Goal: Task Accomplishment & Management: Manage account settings

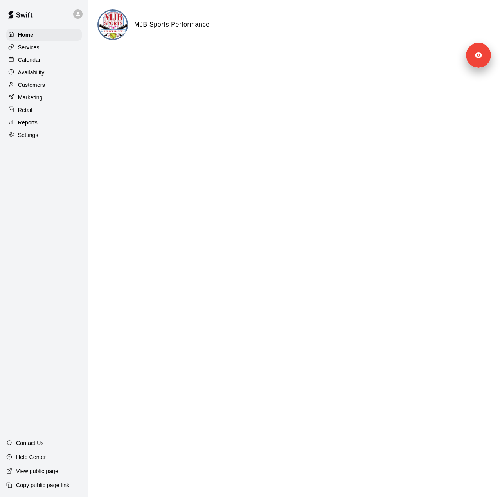
click at [40, 64] on p "Calendar" at bounding box center [29, 60] width 23 height 8
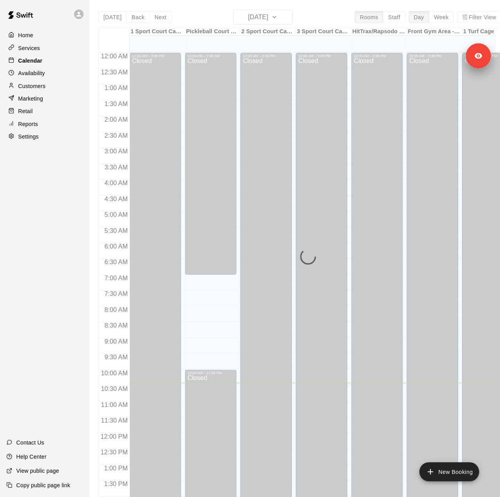
scroll to position [274, 0]
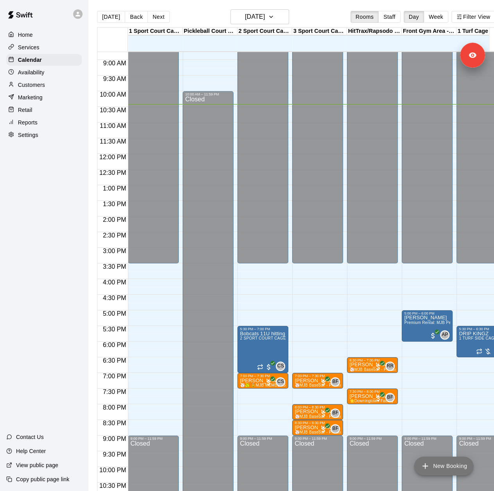
click at [452, 467] on button "New Booking" at bounding box center [443, 465] width 59 height 19
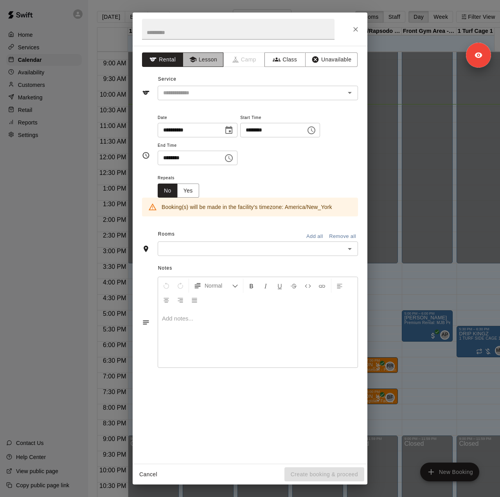
click at [203, 55] on button "Lesson" at bounding box center [203, 59] width 41 height 14
click at [211, 97] on div "​" at bounding box center [258, 93] width 200 height 14
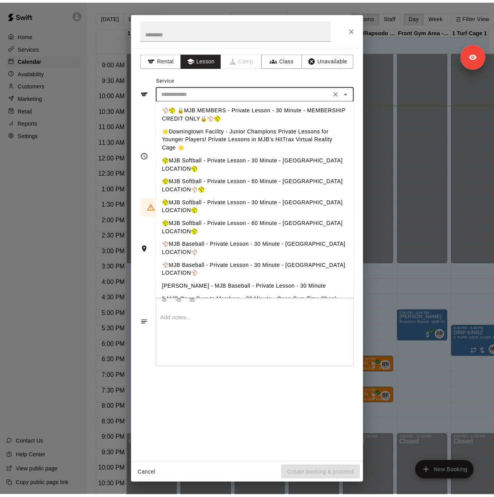
scroll to position [11, 0]
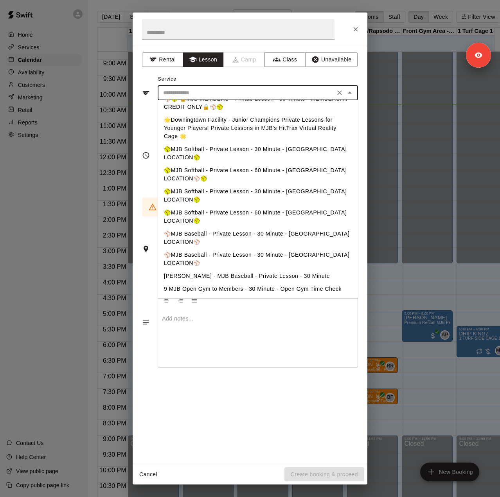
click at [253, 253] on li "⚾️MJB Baseball - Private Lesson - 30 Minute - MALVERN LOCATION⚾️" at bounding box center [258, 258] width 200 height 21
type input "**********"
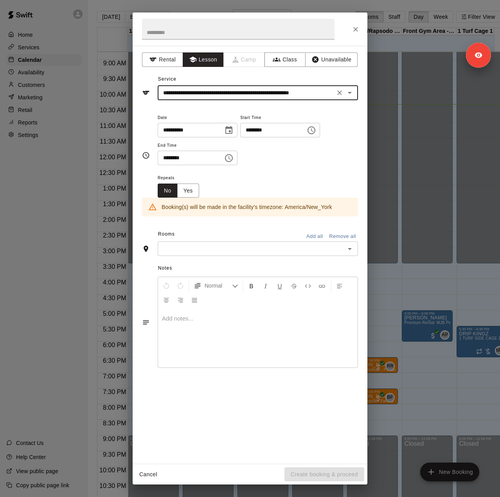
click at [246, 246] on input "text" at bounding box center [251, 249] width 183 height 10
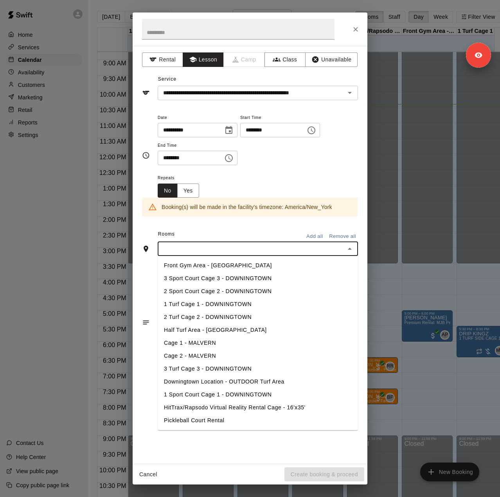
click at [229, 345] on li "Cage 1 - MALVERN" at bounding box center [258, 343] width 200 height 13
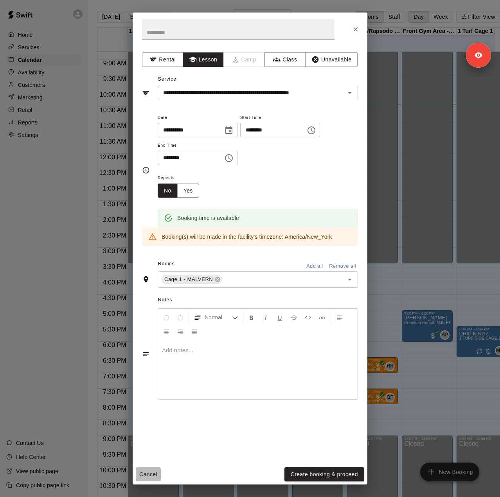
click at [147, 473] on button "Cancel" at bounding box center [148, 474] width 25 height 14
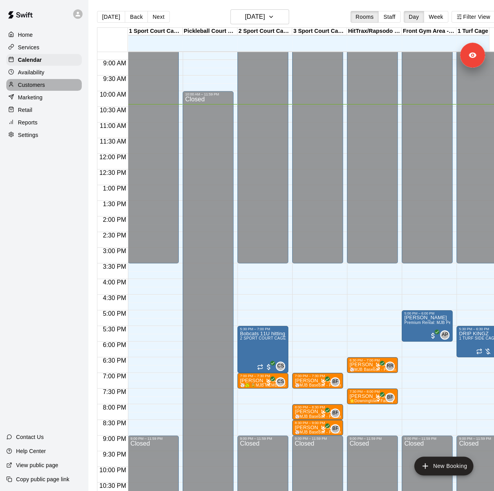
drag, startPoint x: 436, startPoint y: 0, endPoint x: 34, endPoint y: 87, distance: 412.1
click at [34, 87] on p "Customers" at bounding box center [31, 85] width 27 height 8
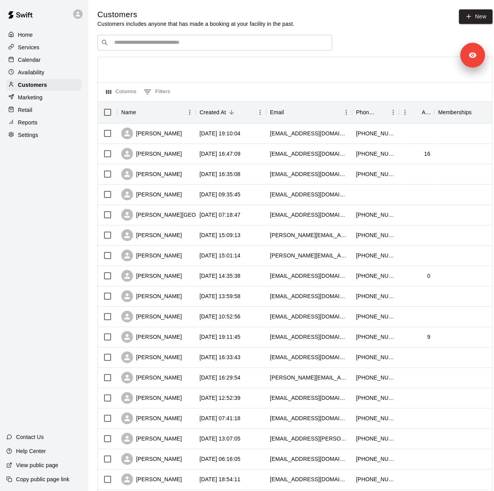
click at [148, 42] on input "Search customers by name or email" at bounding box center [220, 43] width 217 height 8
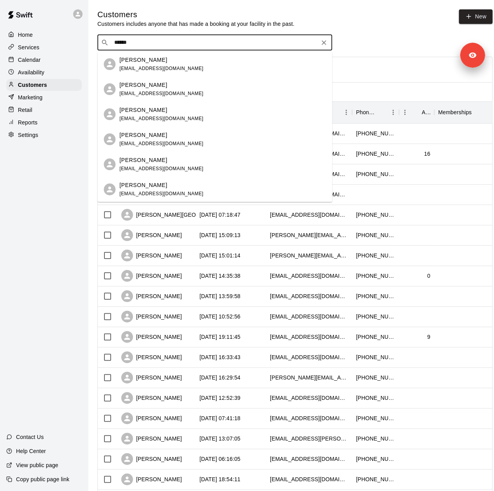
type input "*******"
click at [209, 188] on div "Brennan Smith s.mattsmith.jr@gmail.com" at bounding box center [222, 189] width 206 height 17
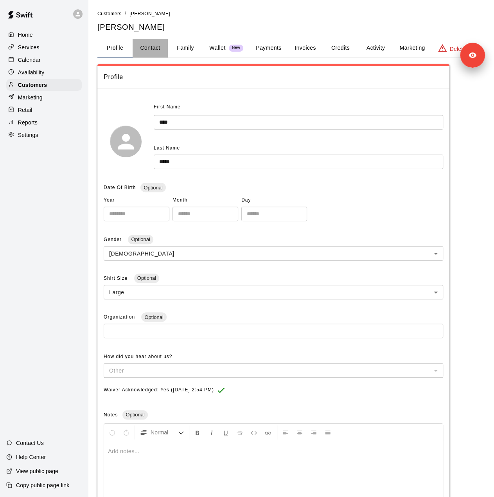
click at [160, 47] on button "Contact" at bounding box center [150, 48] width 35 height 19
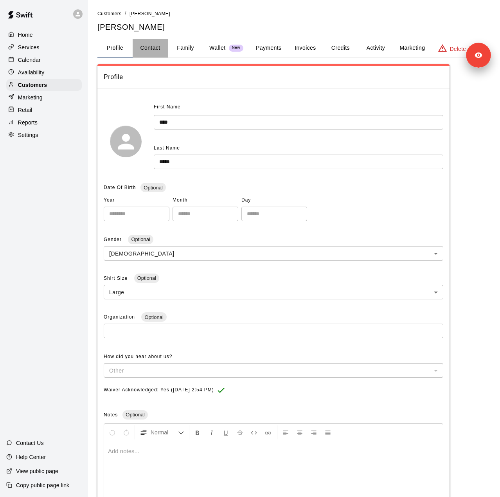
select select "**"
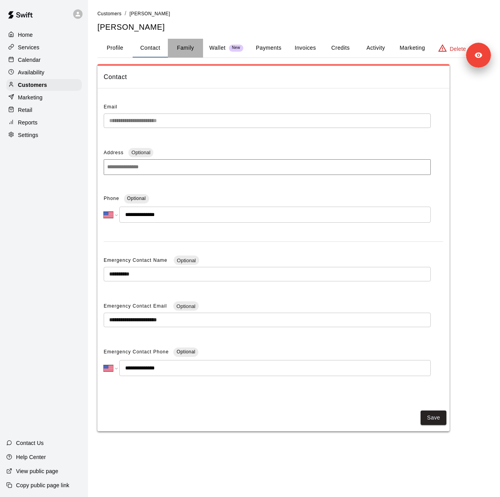
click at [183, 46] on button "Family" at bounding box center [185, 48] width 35 height 19
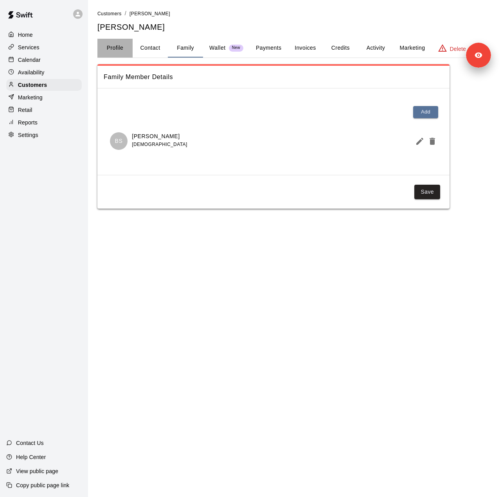
click at [124, 50] on button "Profile" at bounding box center [114, 48] width 35 height 19
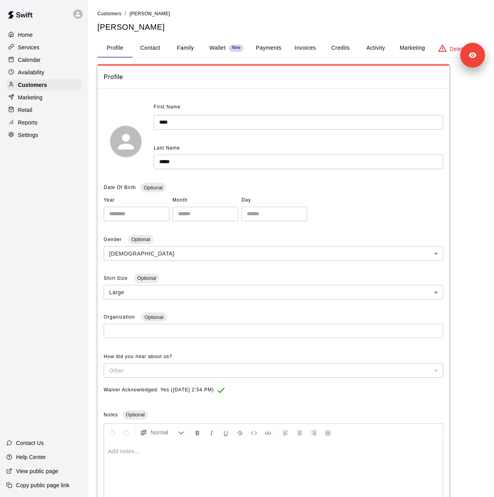
click at [36, 139] on p "Settings" at bounding box center [28, 135] width 20 height 8
select select "**"
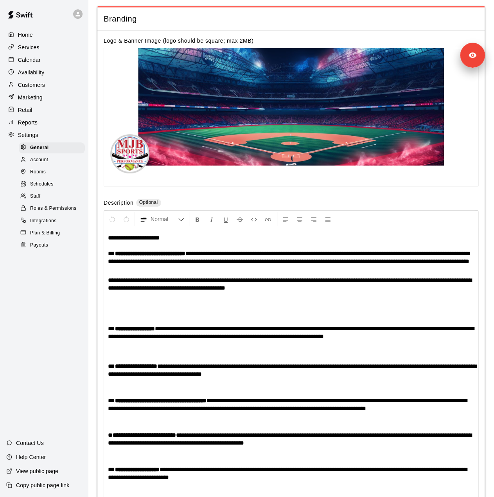
scroll to position [1594, 0]
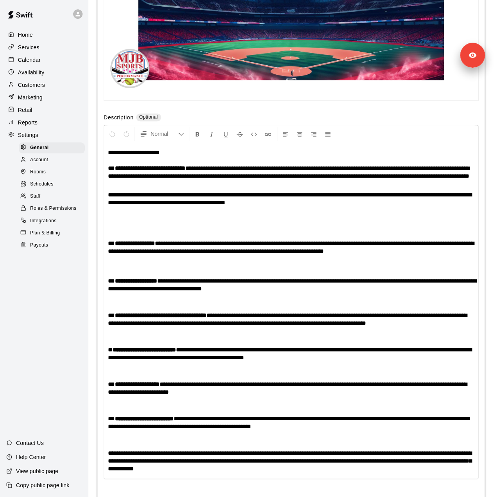
click at [54, 202] on div "Staff" at bounding box center [52, 196] width 66 height 11
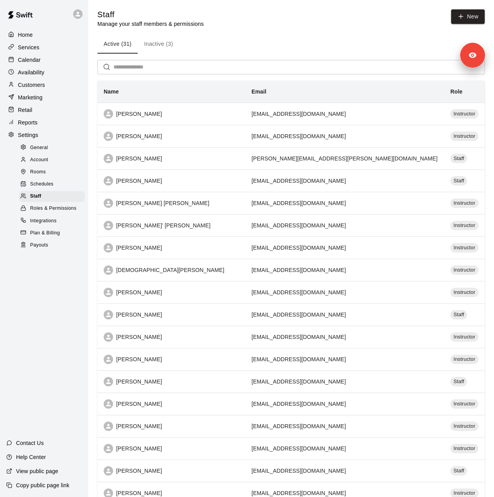
click at [142, 70] on input "text" at bounding box center [298, 67] width 371 height 14
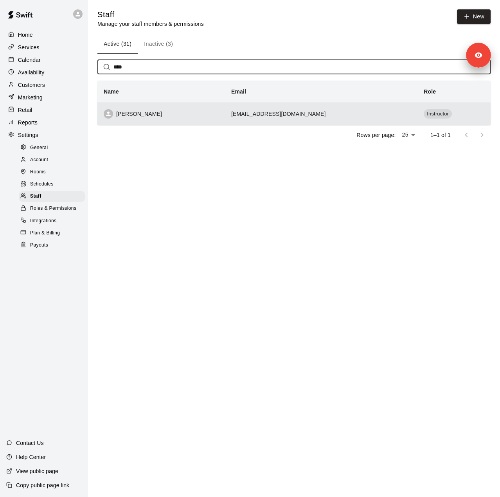
type input "****"
click at [183, 114] on div "Matt Smith" at bounding box center [161, 113] width 115 height 9
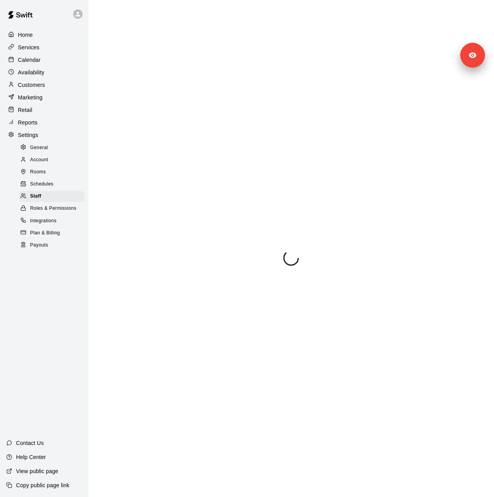
scroll to position [59, 0]
select select "**"
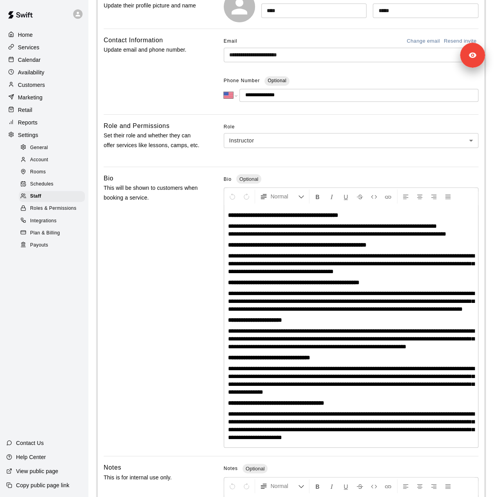
scroll to position [20, 0]
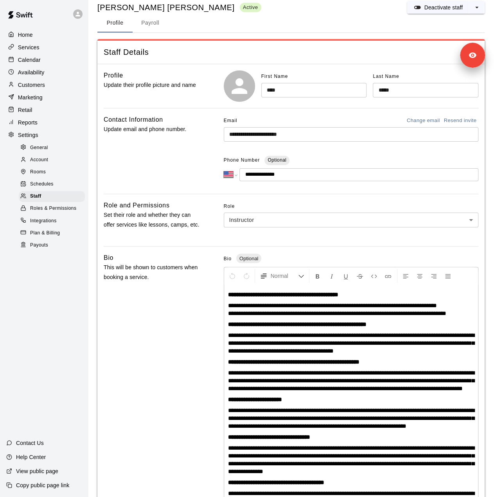
click at [42, 89] on p "Customers" at bounding box center [31, 85] width 27 height 8
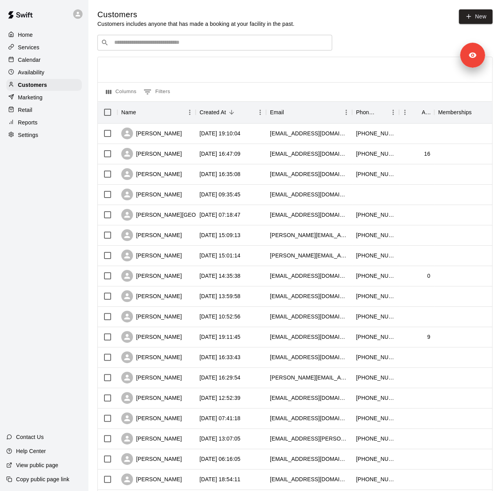
click at [152, 45] on input "Search customers by name or email" at bounding box center [220, 43] width 217 height 8
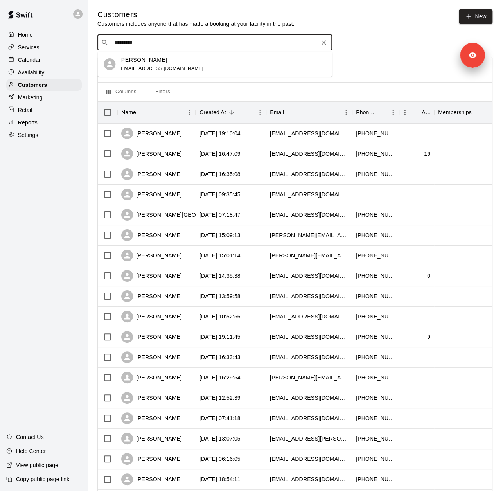
type input "**********"
click at [219, 65] on div "Brennan Smith s.mattsmith.jr@gmail.com" at bounding box center [222, 64] width 206 height 17
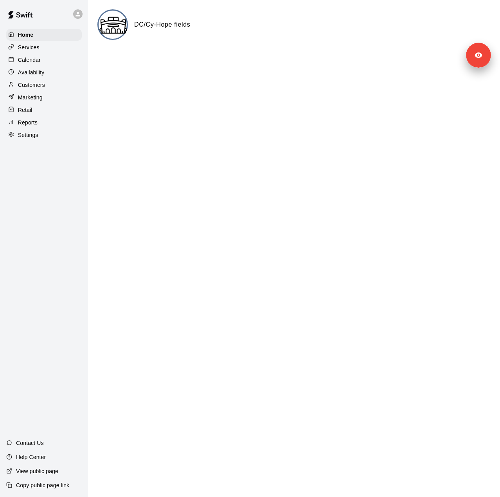
click at [33, 139] on p "Settings" at bounding box center [28, 135] width 20 height 8
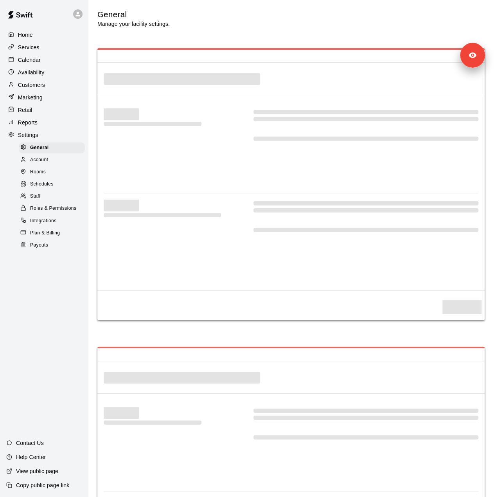
select select "**"
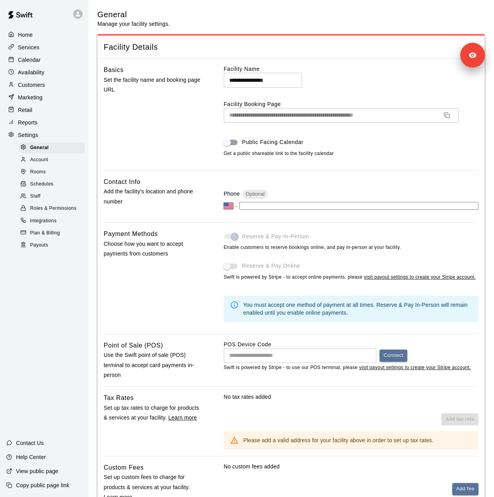
click at [41, 249] on span "Payouts" at bounding box center [39, 245] width 18 height 8
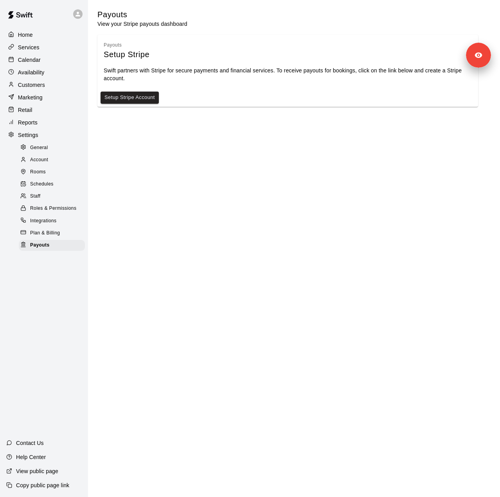
click at [31, 51] on p "Services" at bounding box center [29, 47] width 22 height 8
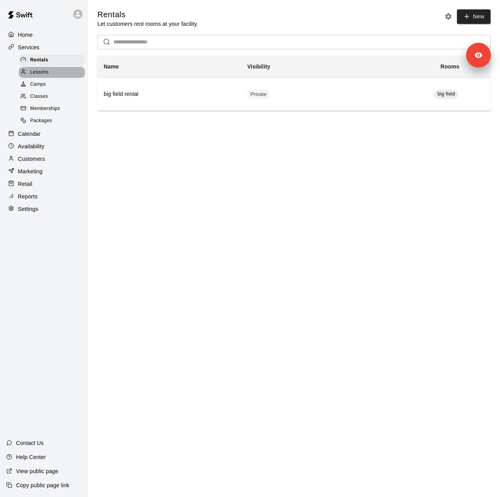
click at [34, 74] on span "Lessons" at bounding box center [39, 72] width 19 height 8
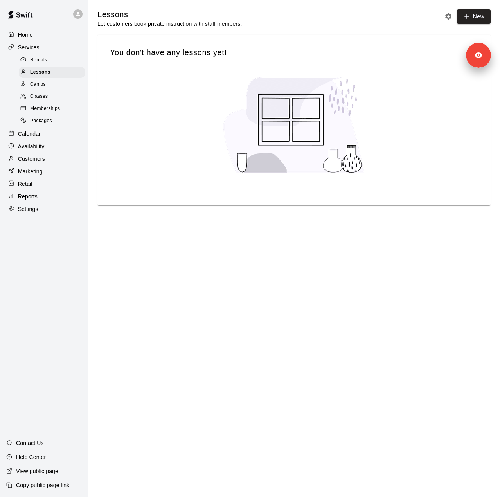
click at [36, 86] on span "Camps" at bounding box center [38, 85] width 16 height 8
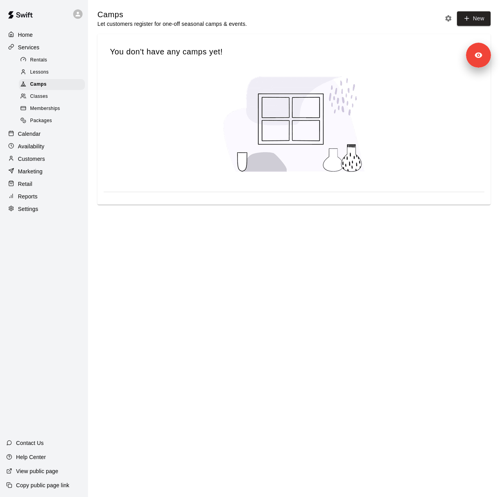
click at [36, 97] on span "Classes" at bounding box center [39, 97] width 18 height 8
click at [35, 111] on span "Memberships" at bounding box center [45, 109] width 30 height 8
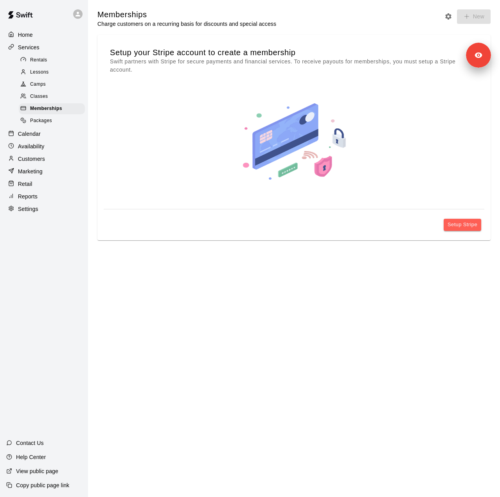
click at [34, 124] on span "Packages" at bounding box center [41, 121] width 22 height 8
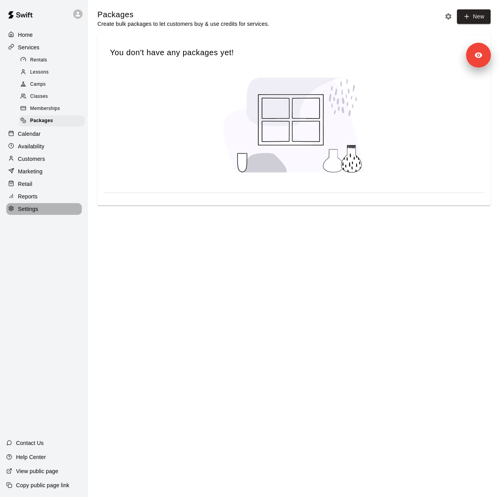
click at [39, 215] on div "Settings" at bounding box center [43, 209] width 75 height 12
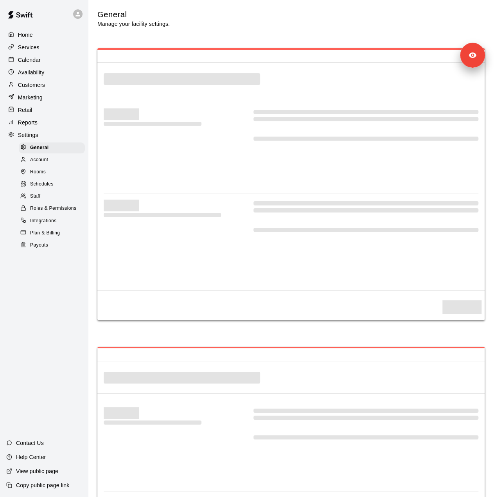
select select "**"
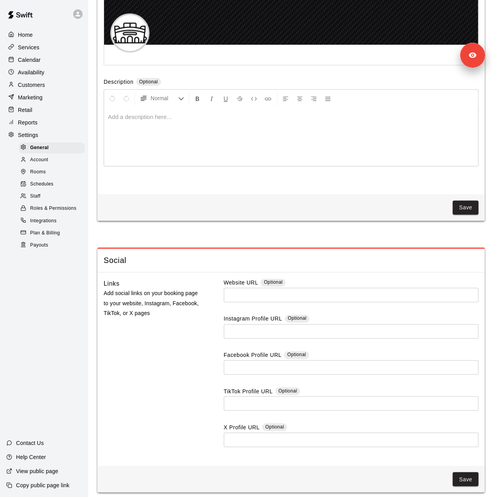
scroll to position [1867, 0]
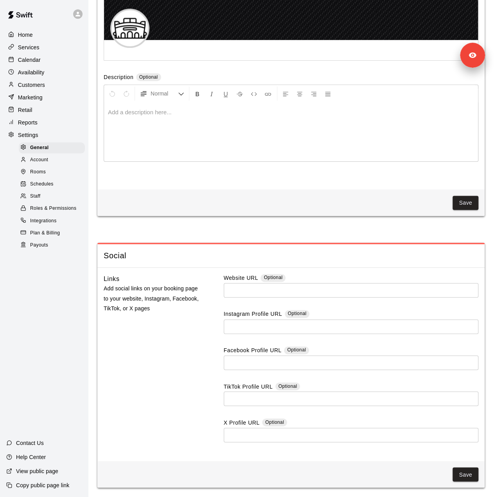
click at [52, 200] on div "Staff" at bounding box center [52, 196] width 66 height 11
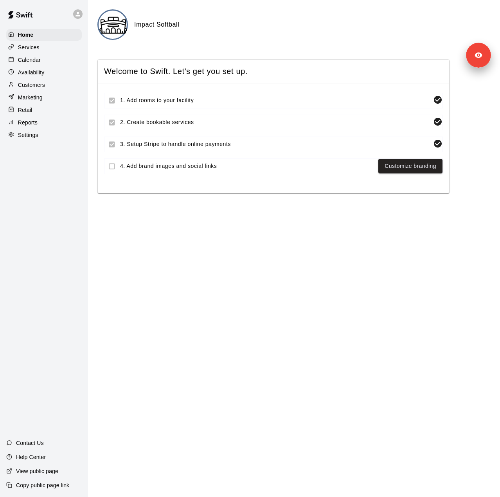
click at [34, 136] on p "Settings" at bounding box center [28, 135] width 20 height 8
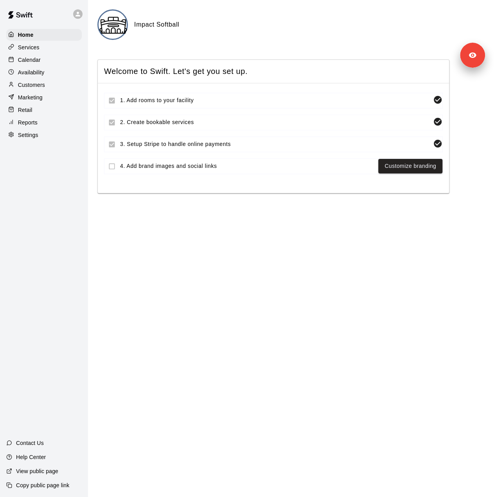
select select "**"
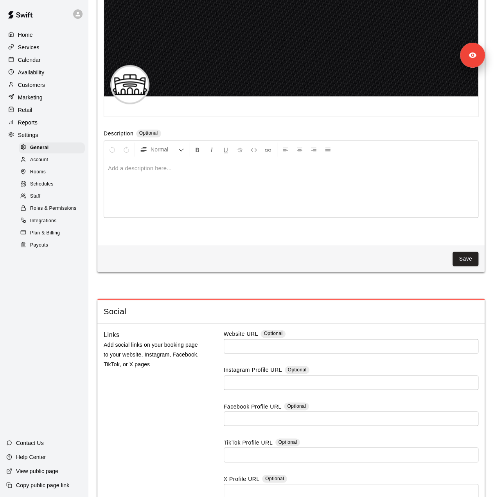
scroll to position [1922, 0]
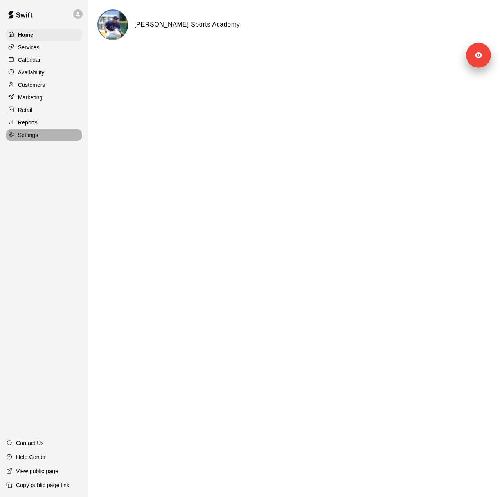
click at [34, 136] on p "Settings" at bounding box center [28, 135] width 20 height 8
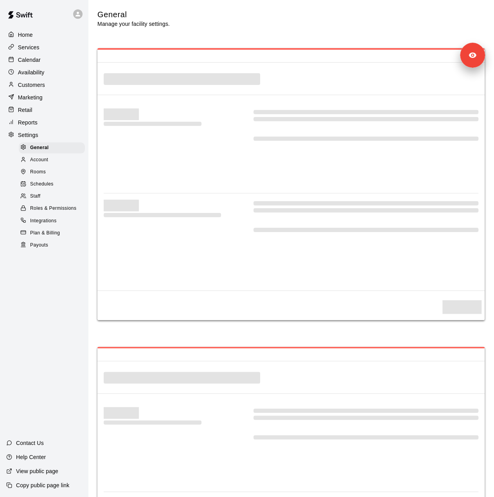
select select "**"
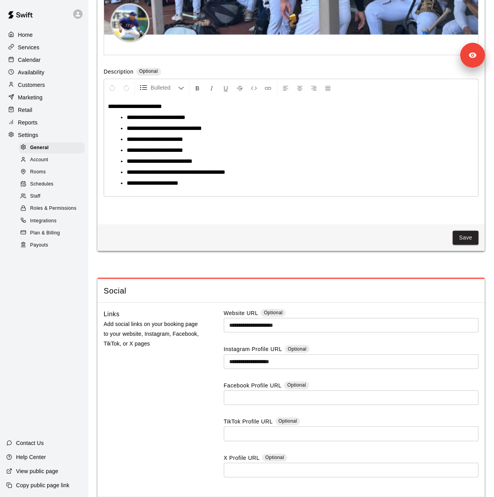
scroll to position [1985, 0]
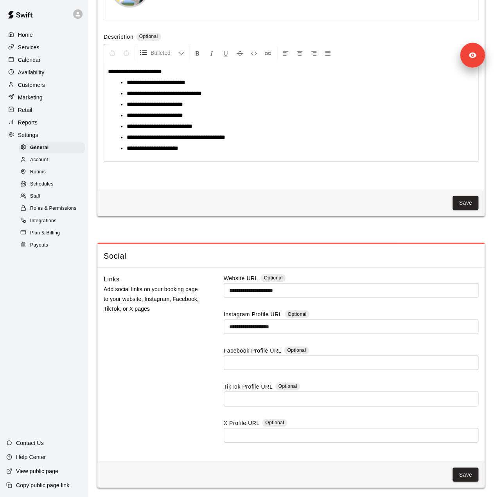
click at [62, 202] on div "Staff" at bounding box center [52, 196] width 66 height 11
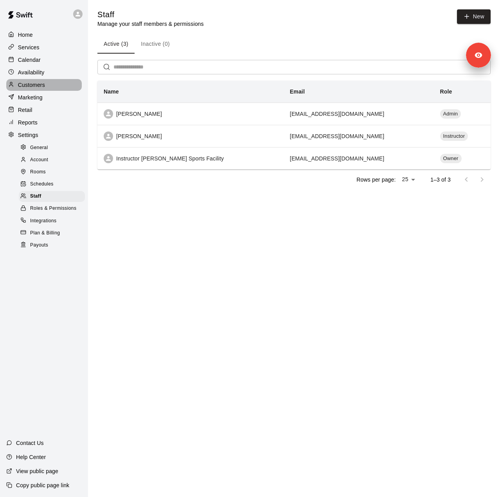
click at [38, 86] on p "Customers" at bounding box center [31, 85] width 27 height 8
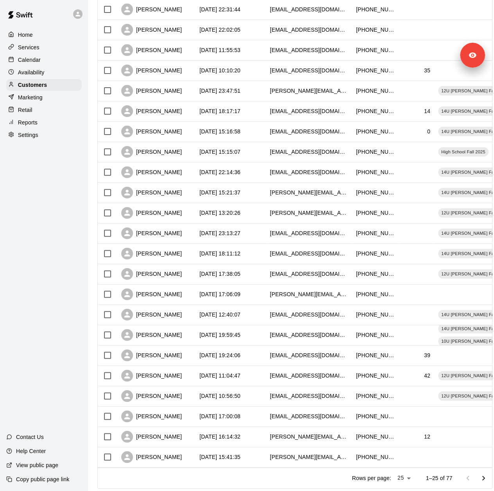
scroll to position [191, 0]
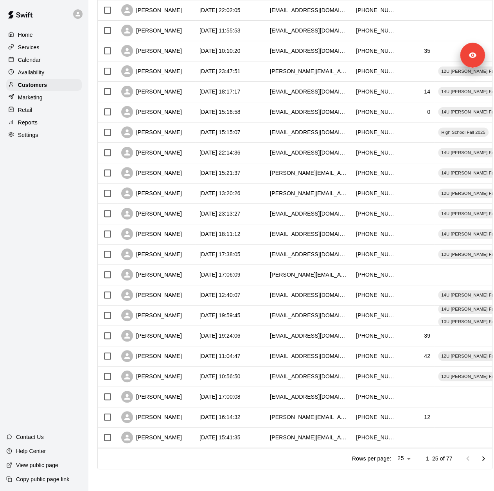
click at [24, 48] on p "Services" at bounding box center [29, 47] width 22 height 8
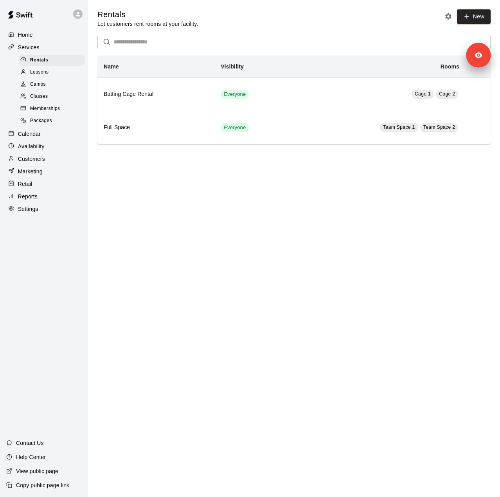
click at [51, 72] on div "Lessons" at bounding box center [52, 72] width 66 height 11
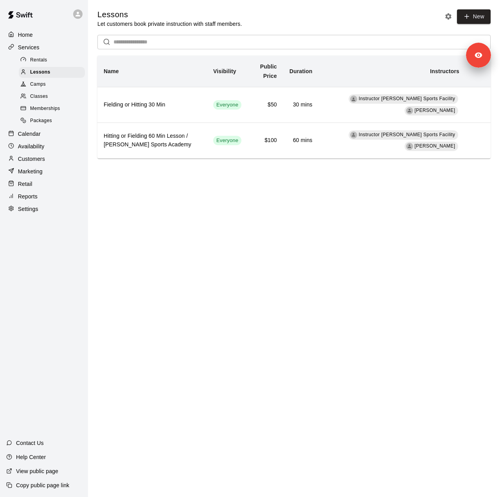
click at [44, 88] on span "Camps" at bounding box center [38, 85] width 16 height 8
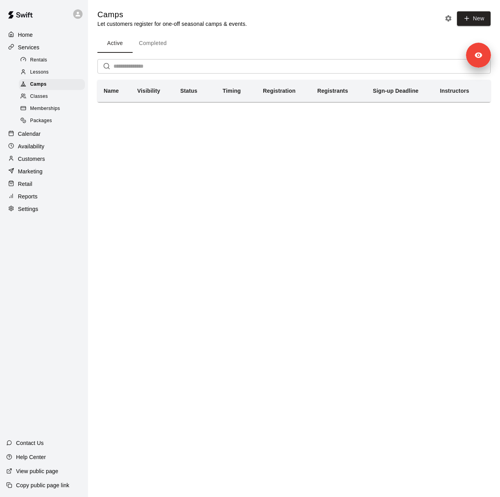
click at [43, 101] on span "Classes" at bounding box center [39, 97] width 18 height 8
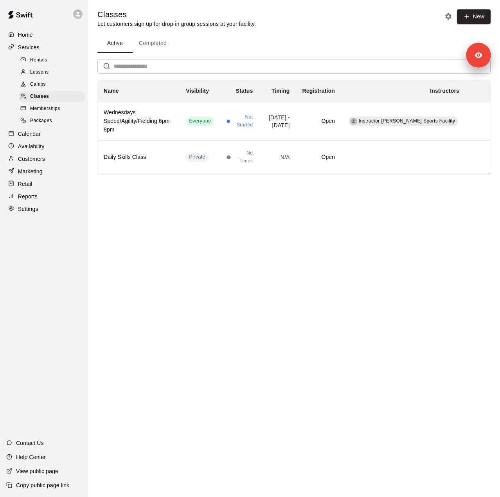
click at [37, 85] on span "Camps" at bounding box center [38, 85] width 16 height 8
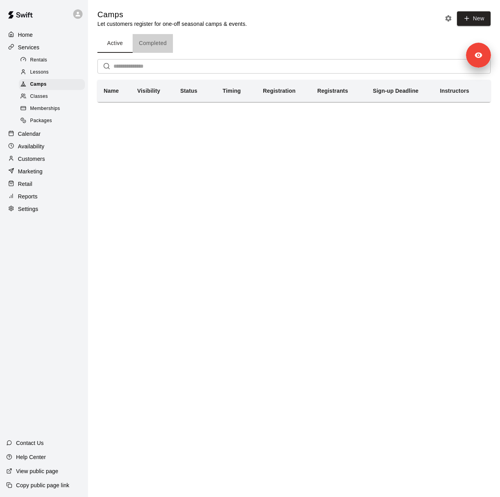
click at [153, 46] on button "Completed" at bounding box center [153, 43] width 40 height 19
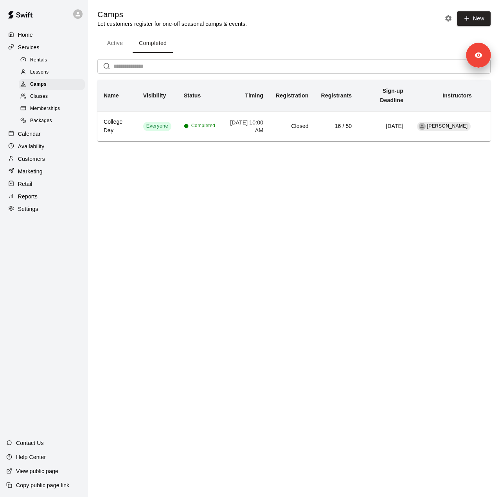
click at [56, 102] on div "Classes" at bounding box center [52, 96] width 66 height 11
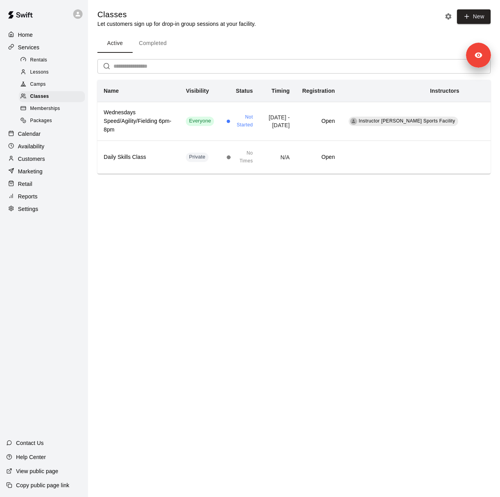
click at [52, 113] on span "Memberships" at bounding box center [45, 109] width 30 height 8
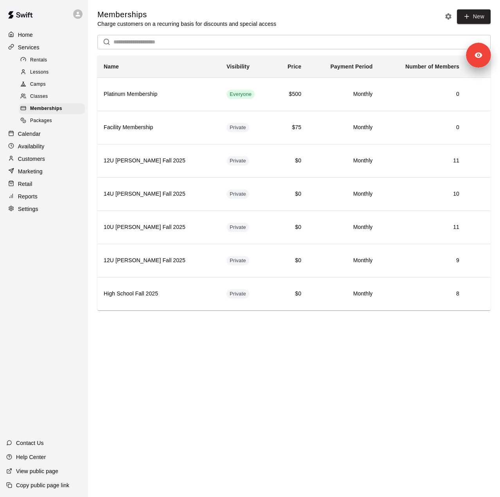
click at [52, 125] on span "Packages" at bounding box center [41, 121] width 22 height 8
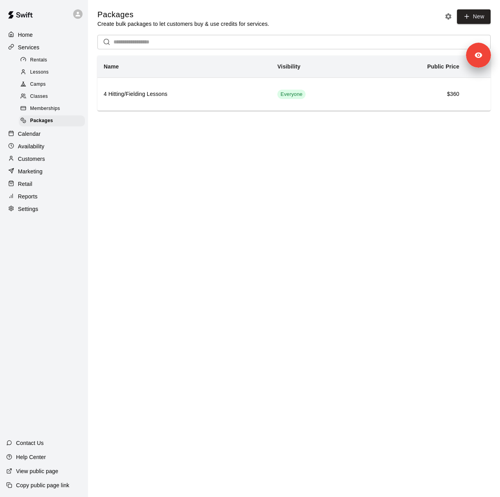
click at [56, 109] on span "Memberships" at bounding box center [45, 109] width 30 height 8
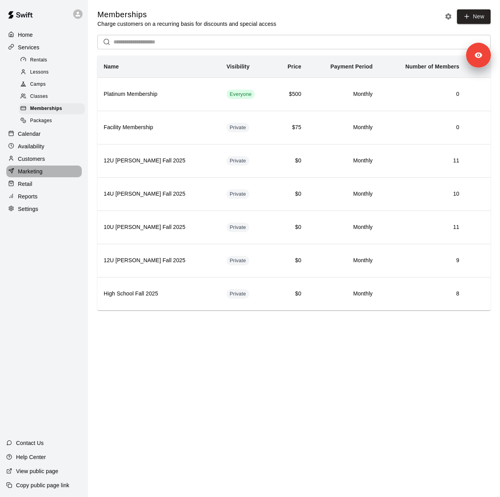
click at [47, 177] on div "Marketing" at bounding box center [43, 171] width 75 height 12
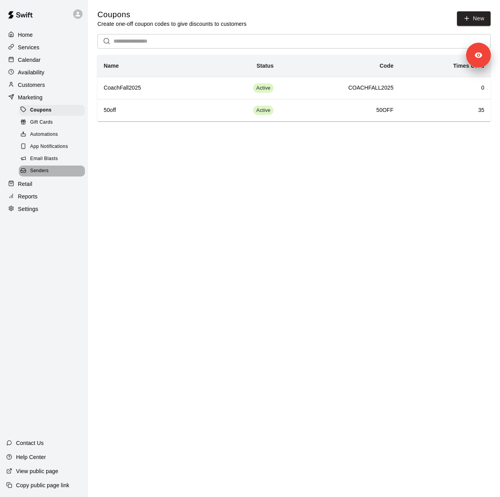
click at [47, 175] on span "Senders" at bounding box center [39, 171] width 19 height 8
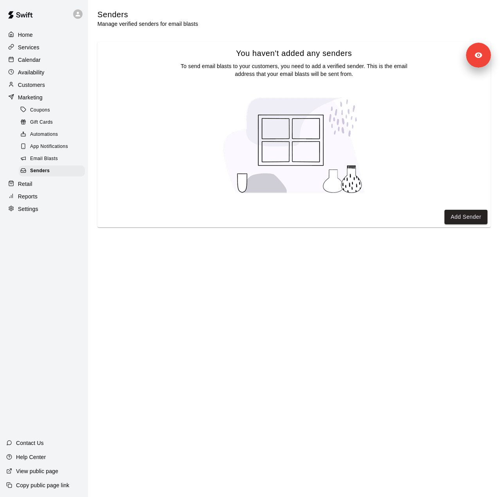
click at [31, 200] on p "Reports" at bounding box center [28, 196] width 20 height 8
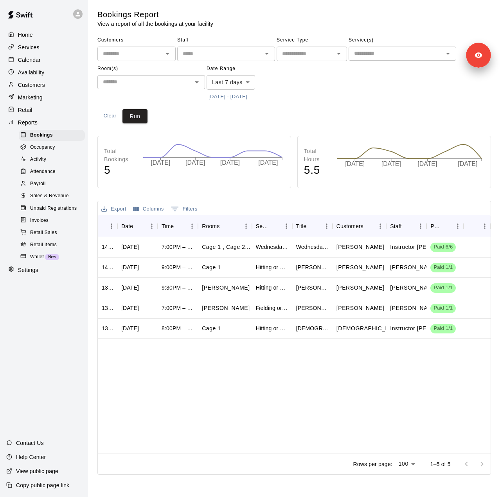
click at [235, 85] on body "Home Services Calendar Availability Customers Marketing Retail Reports Bookings…" at bounding box center [250, 238] width 500 height 477
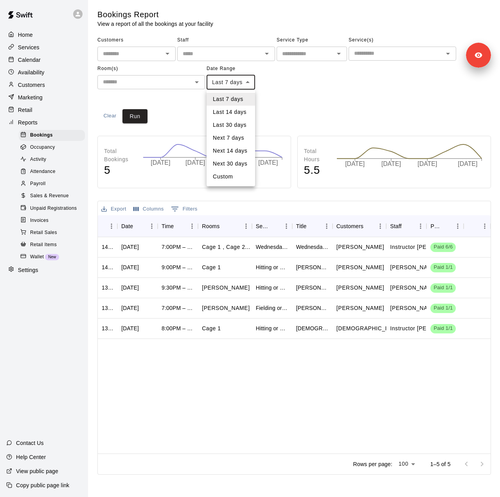
click at [221, 182] on li "Custom" at bounding box center [230, 176] width 48 height 13
type input "******"
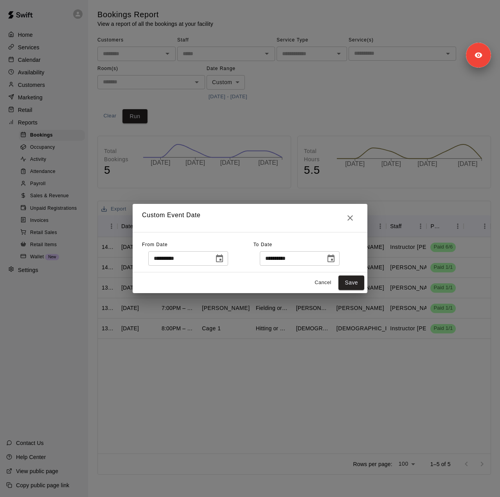
click at [224, 262] on icon "Choose date, selected date is Sep 3, 2025" at bounding box center [219, 258] width 9 height 9
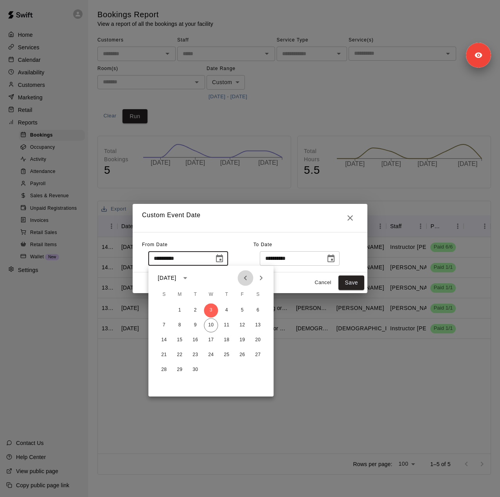
click at [246, 280] on icon "Previous month" at bounding box center [245, 277] width 3 height 5
click at [238, 309] on button "4" at bounding box center [242, 310] width 14 height 14
type input "**********"
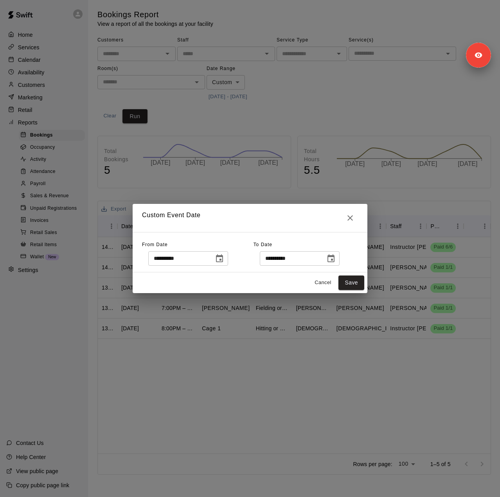
click at [336, 260] on icon "Choose date, selected date is Sep 11, 2025" at bounding box center [330, 258] width 9 height 9
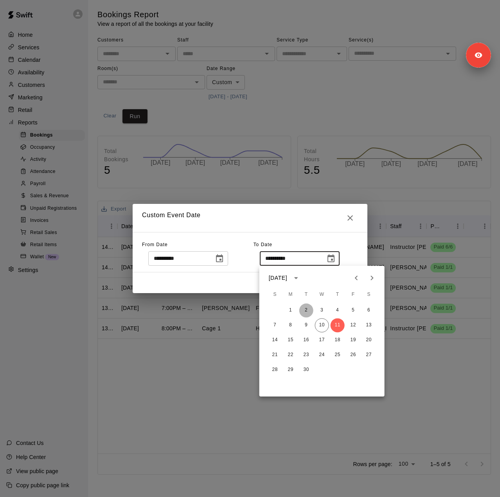
click at [305, 309] on button "2" at bounding box center [306, 310] width 14 height 14
type input "**********"
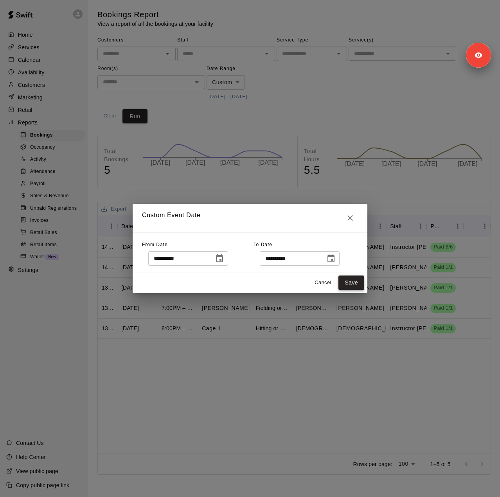
click at [351, 282] on button "Save" at bounding box center [351, 282] width 26 height 14
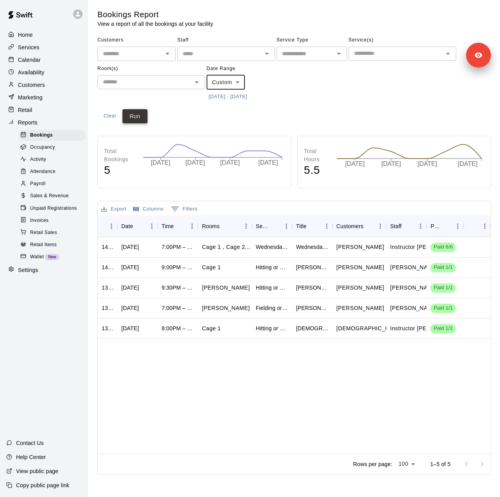
click at [139, 118] on button "Run" at bounding box center [134, 116] width 25 height 14
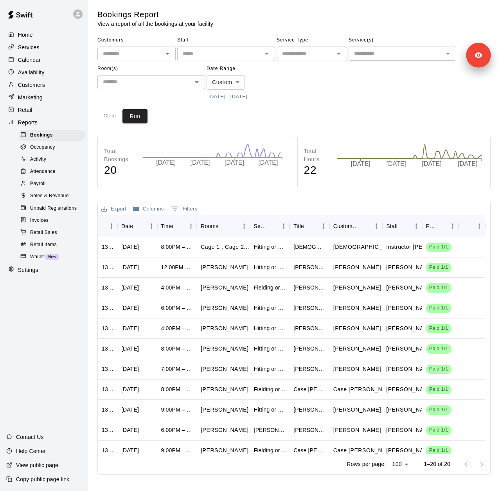
click at [231, 99] on button "7/4/2025 - 9/2/2025" at bounding box center [227, 97] width 43 height 12
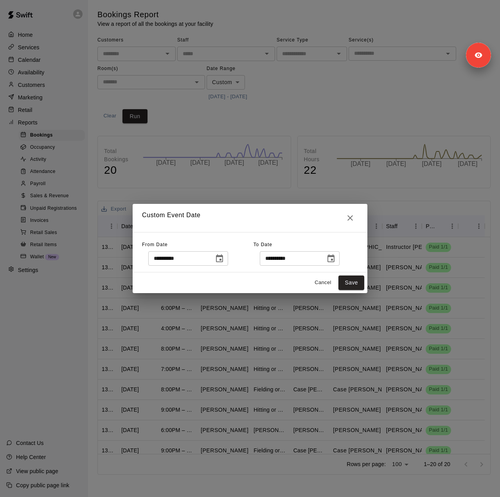
click at [336, 260] on icon "Choose date, selected date is Sep 2, 2025" at bounding box center [330, 258] width 9 height 9
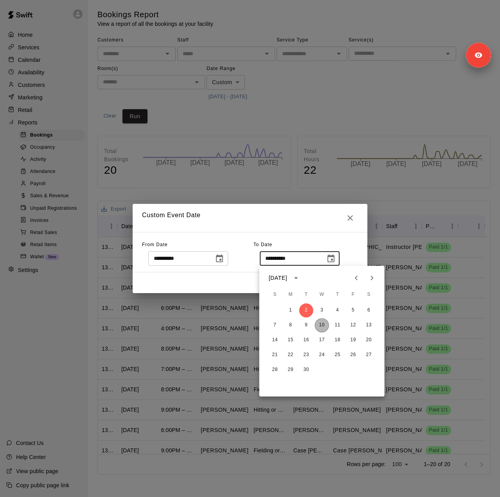
click at [325, 324] on button "10" at bounding box center [322, 325] width 14 height 14
type input "**********"
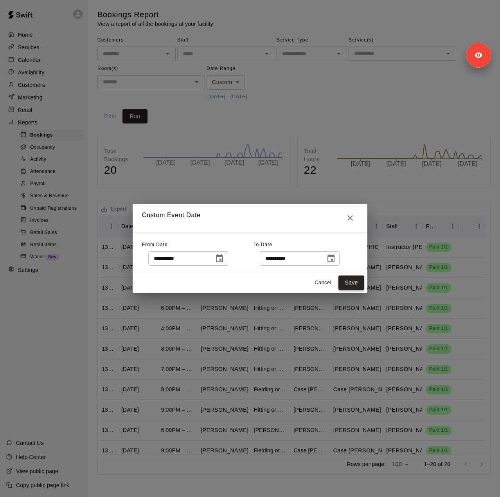
click at [355, 283] on button "Save" at bounding box center [351, 282] width 26 height 14
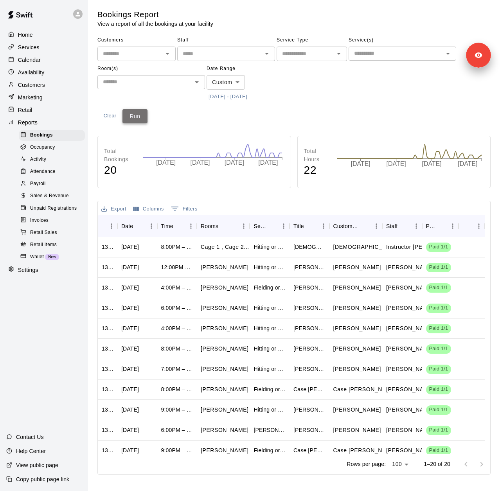
click at [135, 112] on button "Run" at bounding box center [134, 116] width 25 height 14
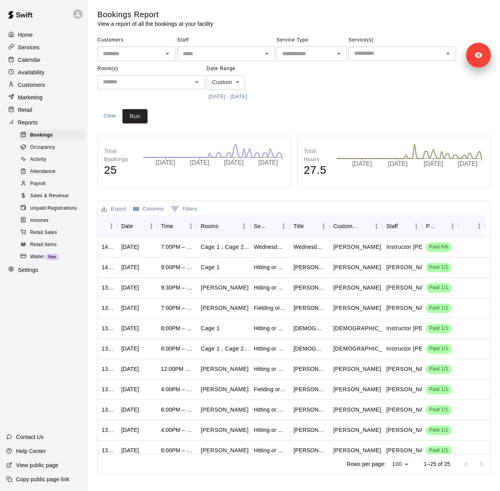
click at [56, 200] on span "Sales & Revenue" at bounding box center [49, 196] width 39 height 8
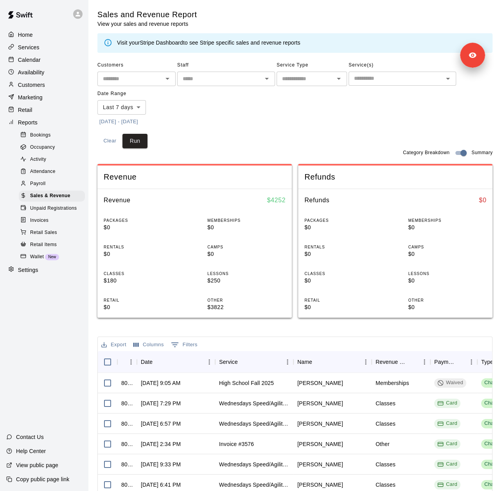
click at [135, 103] on body "Home Services Calendar Availability Customers Marketing Retail Reports Bookings…" at bounding box center [247, 306] width 494 height 613
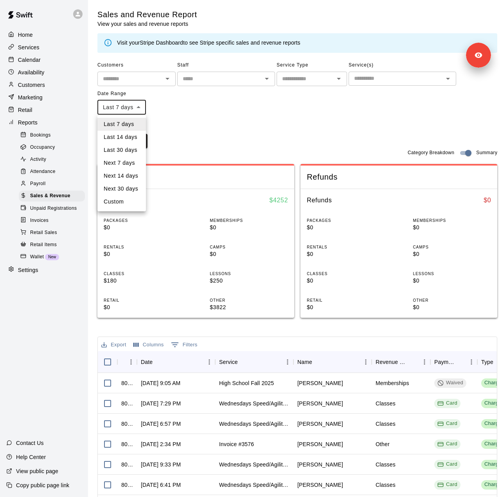
click at [121, 203] on li "Custom" at bounding box center [121, 201] width 48 height 13
type input "******"
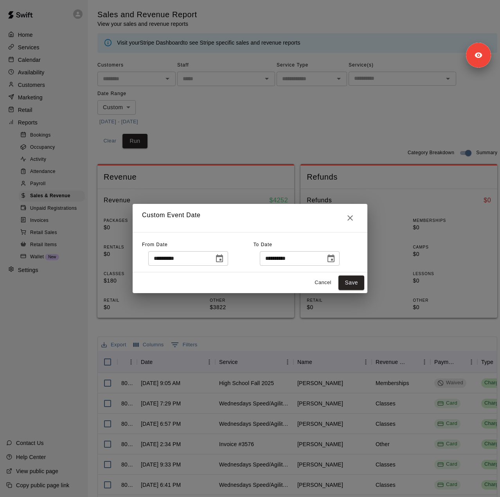
click at [227, 258] on button "Choose date, selected date is Sep 3, 2025" at bounding box center [220, 259] width 16 height 16
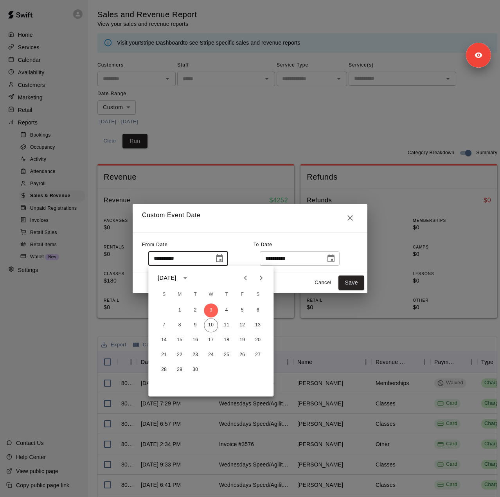
click at [249, 277] on icon "Previous month" at bounding box center [245, 277] width 9 height 9
click at [241, 312] on button "4" at bounding box center [242, 310] width 14 height 14
type input "**********"
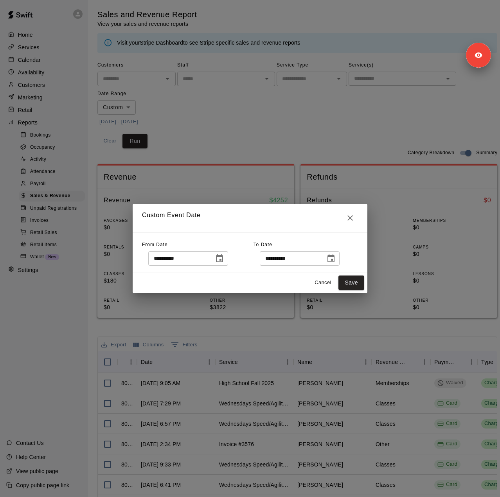
click at [334, 260] on icon "Choose date, selected date is Sep 11, 2025" at bounding box center [330, 258] width 7 height 8
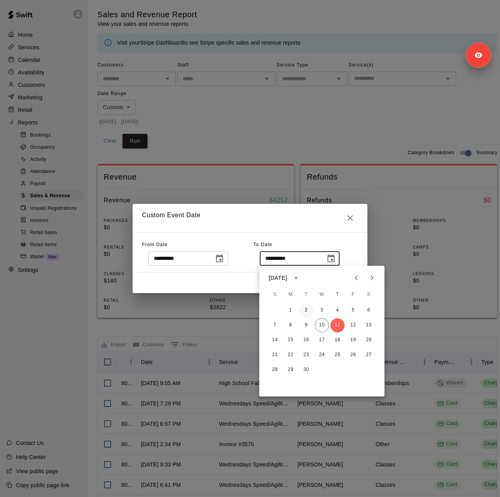
click at [307, 311] on button "2" at bounding box center [306, 310] width 14 height 14
type input "**********"
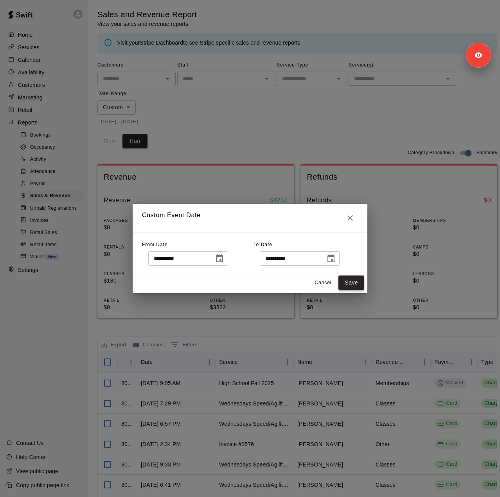
click at [350, 283] on button "Save" at bounding box center [351, 282] width 26 height 14
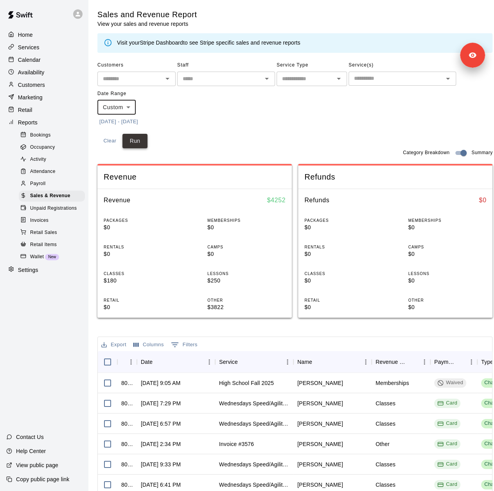
click at [145, 141] on button "Run" at bounding box center [134, 141] width 25 height 14
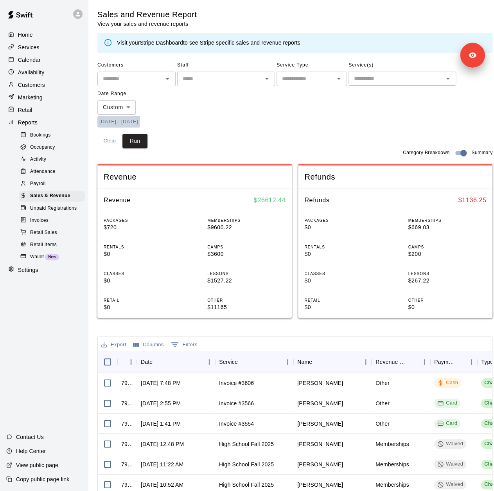
click at [140, 122] on button "7/4/2025 - 9/2/2025" at bounding box center [118, 122] width 43 height 12
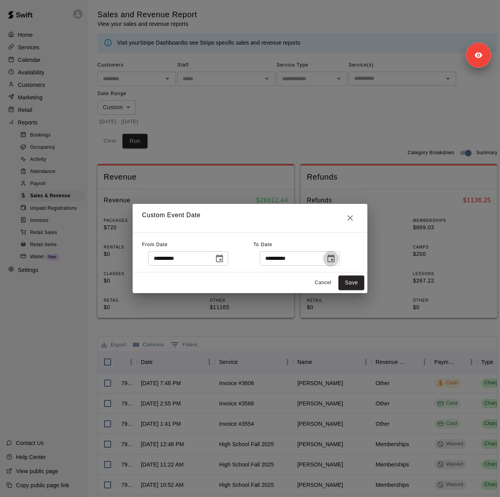
click at [336, 256] on icon "Choose date, selected date is Sep 2, 2025" at bounding box center [330, 258] width 9 height 9
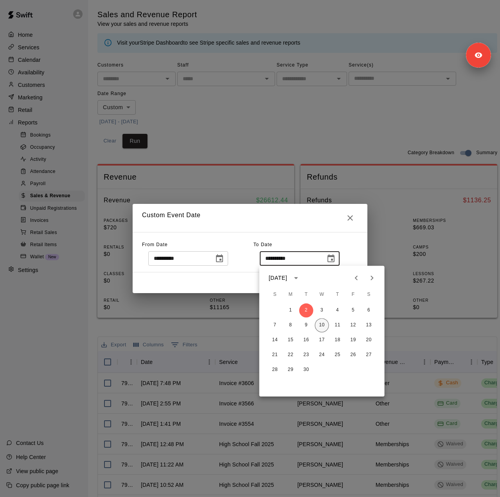
click at [320, 327] on button "10" at bounding box center [322, 325] width 14 height 14
type input "**********"
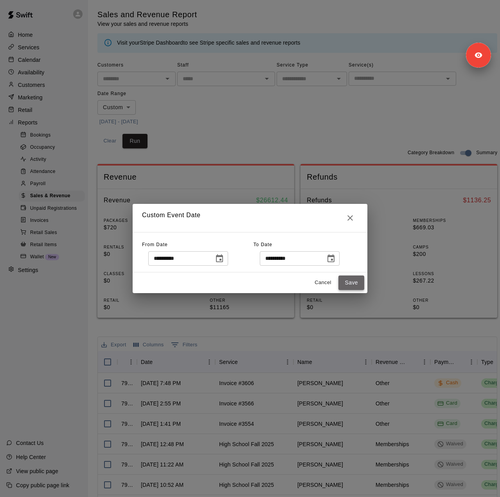
click at [352, 284] on button "Save" at bounding box center [351, 282] width 26 height 14
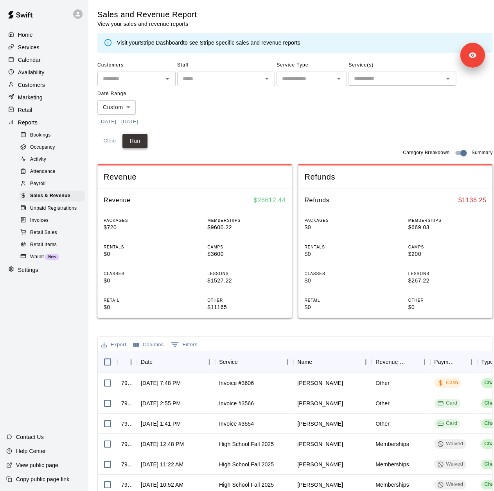
click at [133, 140] on button "Run" at bounding box center [134, 141] width 25 height 14
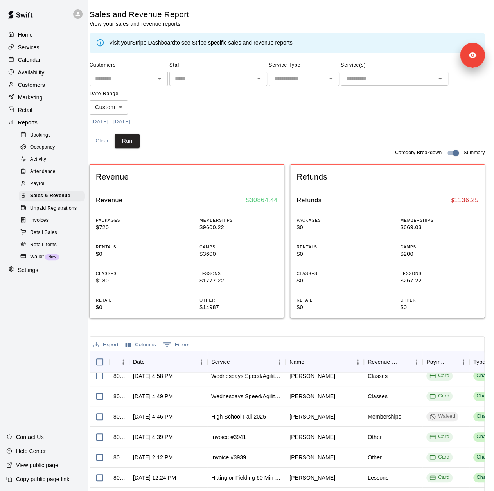
scroll to position [235, 0]
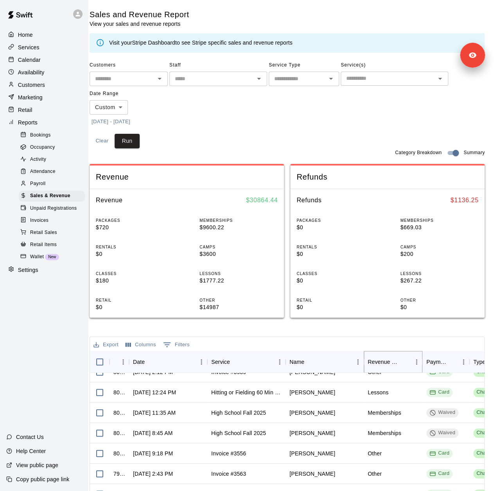
click at [413, 363] on icon "Menu" at bounding box center [417, 362] width 8 height 8
click at [365, 410] on span "Filter" at bounding box center [381, 409] width 70 height 8
select select "********"
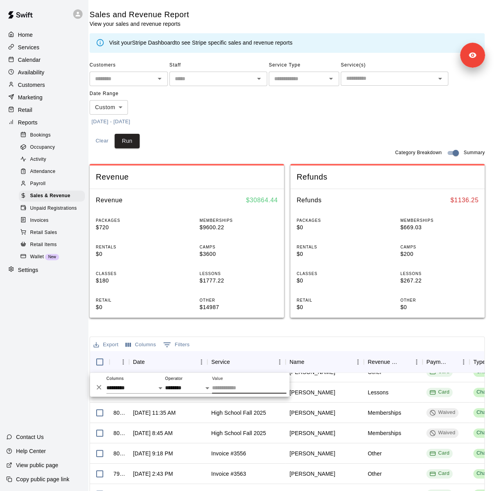
click at [221, 388] on input "Value" at bounding box center [249, 387] width 74 height 11
type input "*****"
click at [302, 342] on div "Export Columns 1 Filters" at bounding box center [287, 344] width 394 height 14
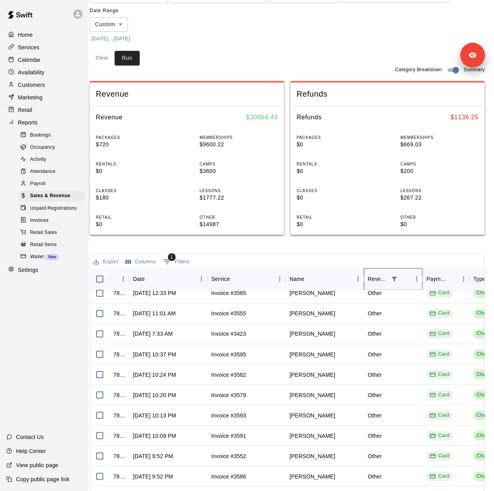
scroll to position [122, 13]
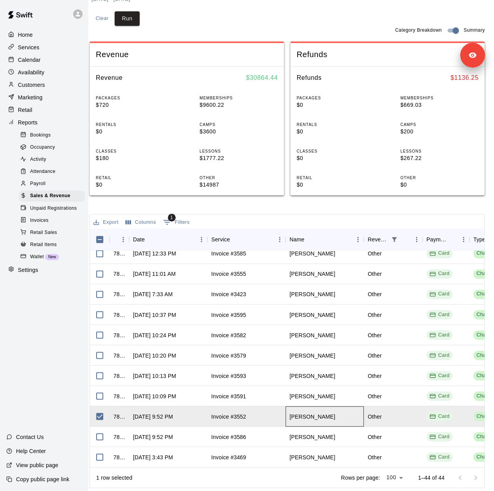
click at [292, 412] on div "Dillon Gee" at bounding box center [312, 416] width 46 height 8
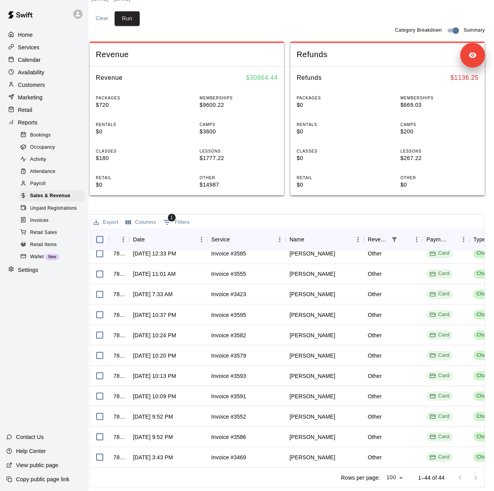
click at [31, 89] on p "Customers" at bounding box center [31, 85] width 27 height 8
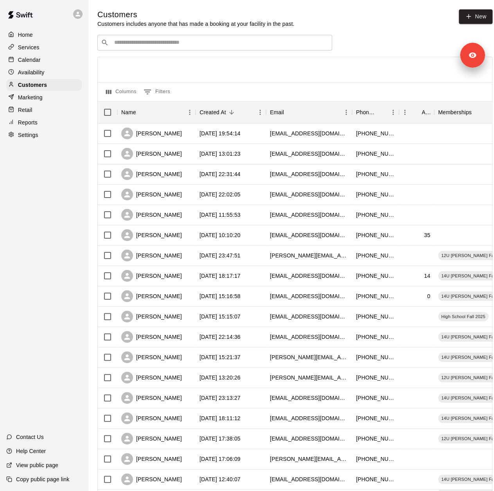
click at [181, 46] on input "Search customers by name or email" at bounding box center [220, 43] width 217 height 8
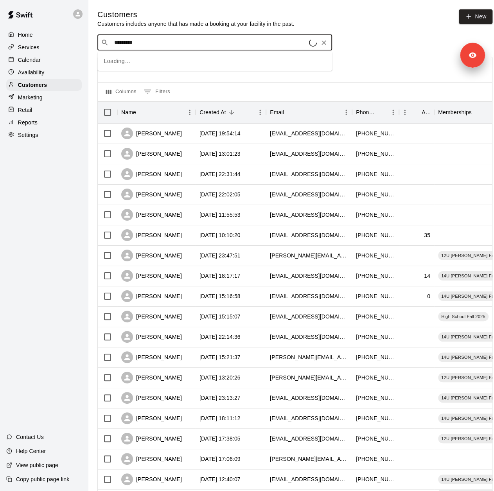
type input "**********"
click at [221, 65] on div "Dillon Gee 12U Duran Fall 2025 dillongee35@gmail.com" at bounding box center [222, 64] width 206 height 17
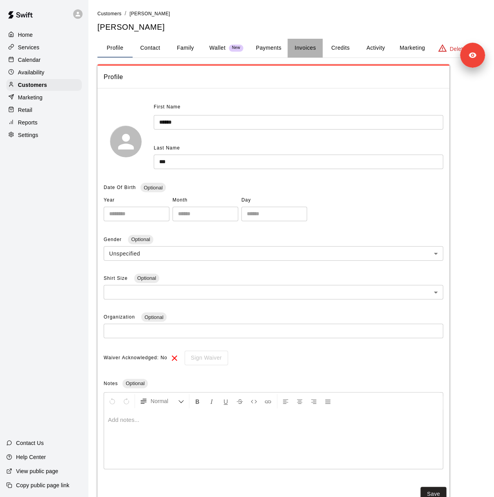
click at [305, 45] on button "Invoices" at bounding box center [304, 48] width 35 height 19
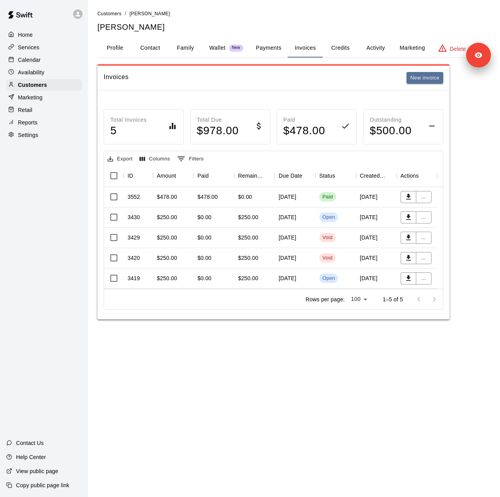
click at [174, 199] on div "$478.00" at bounding box center [167, 197] width 20 height 8
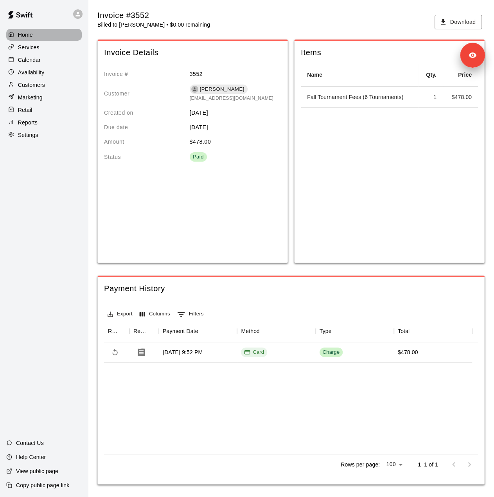
click at [37, 32] on div "Home" at bounding box center [43, 35] width 75 height 12
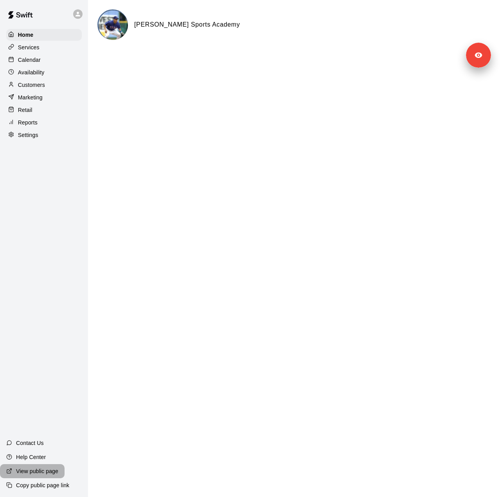
click at [35, 467] on div "View public page" at bounding box center [32, 471] width 65 height 14
click at [31, 139] on p "Settings" at bounding box center [28, 135] width 20 height 8
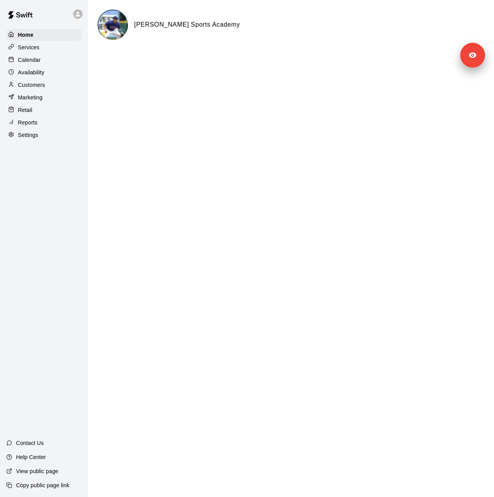
select select "**"
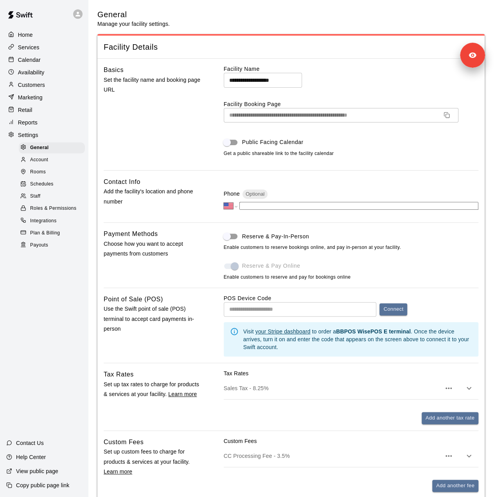
scroll to position [1461, 0]
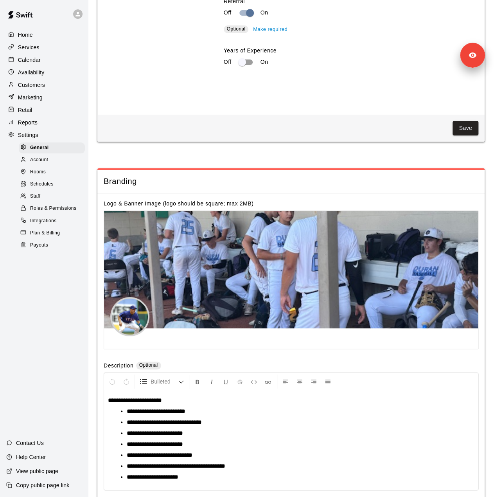
click at [51, 237] on span "Plan & Billing" at bounding box center [45, 233] width 30 height 8
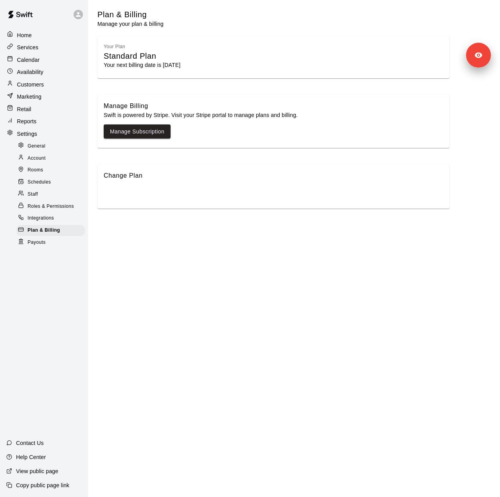
click at [38, 148] on span "General" at bounding box center [37, 146] width 18 height 8
select select "**"
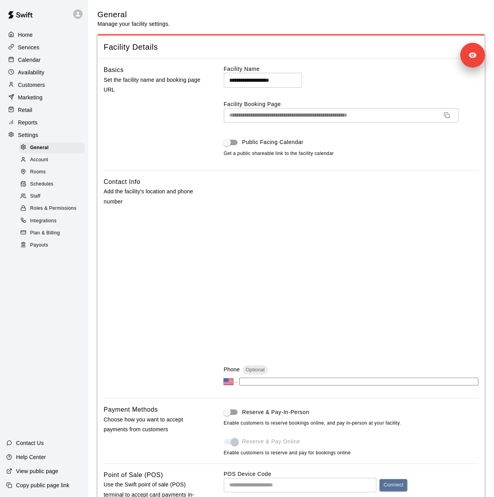
click at [42, 89] on p "Customers" at bounding box center [31, 85] width 27 height 8
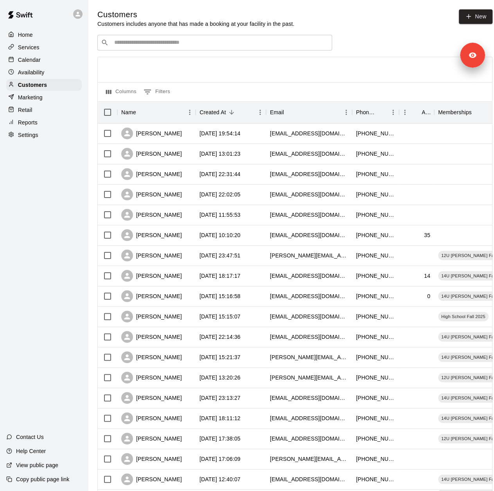
click at [179, 43] on input "Search customers by name or email" at bounding box center [220, 43] width 217 height 8
type input "****"
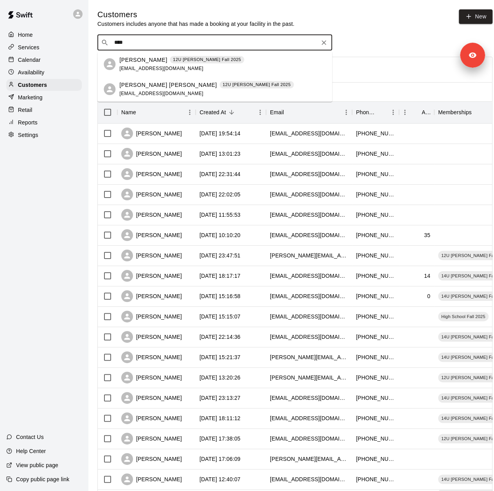
click at [223, 63] on div "[PERSON_NAME] 12U [PERSON_NAME] Fall 2025 [EMAIL_ADDRESS][DOMAIN_NAME]" at bounding box center [222, 64] width 206 height 17
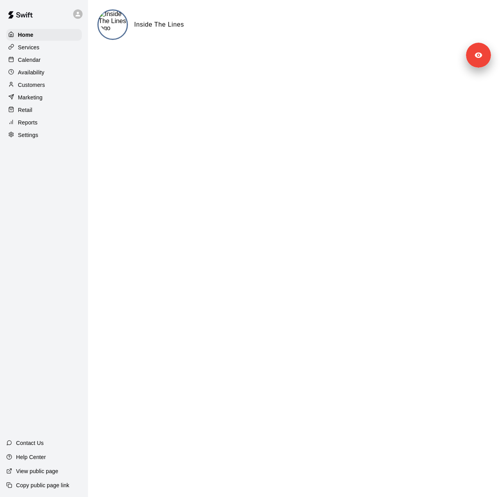
click at [41, 141] on div "Settings" at bounding box center [43, 135] width 75 height 12
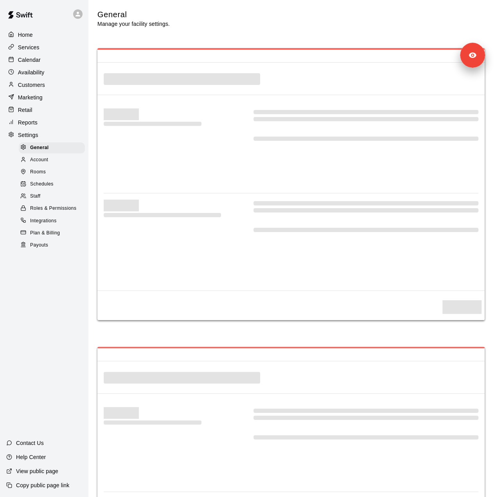
select select "**"
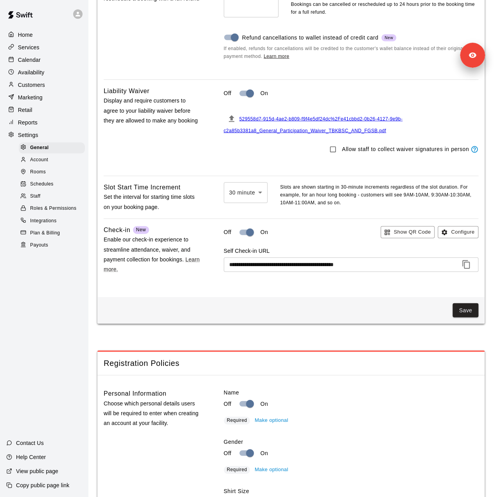
scroll to position [799, 0]
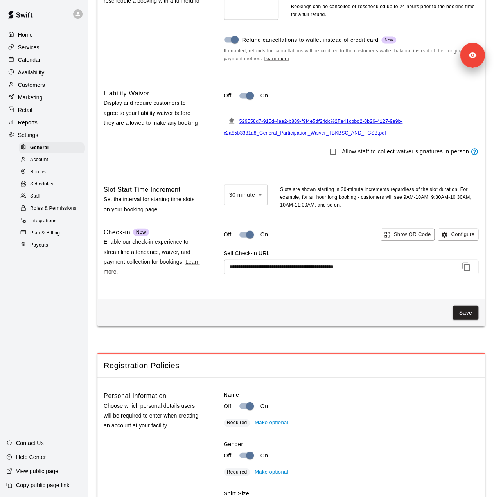
click at [45, 202] on div "Staff" at bounding box center [52, 196] width 66 height 11
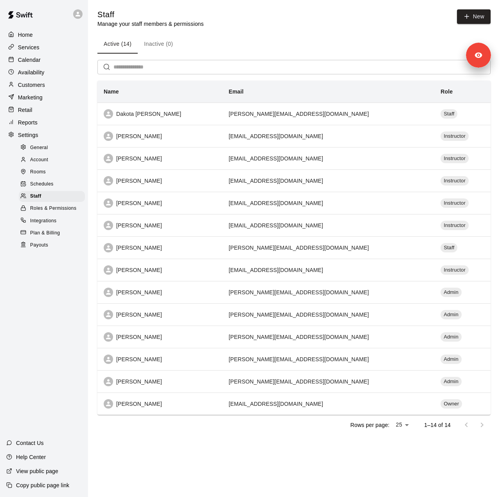
click at [37, 86] on p "Customers" at bounding box center [31, 85] width 27 height 8
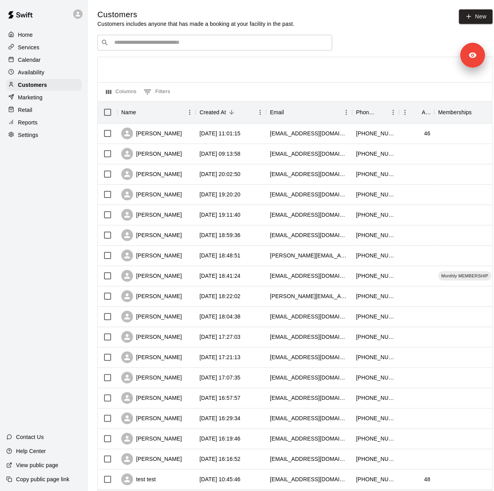
scroll to position [48, 0]
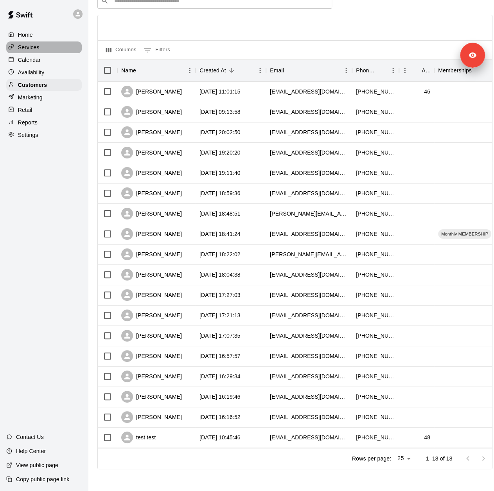
click at [36, 47] on p "Services" at bounding box center [29, 47] width 22 height 8
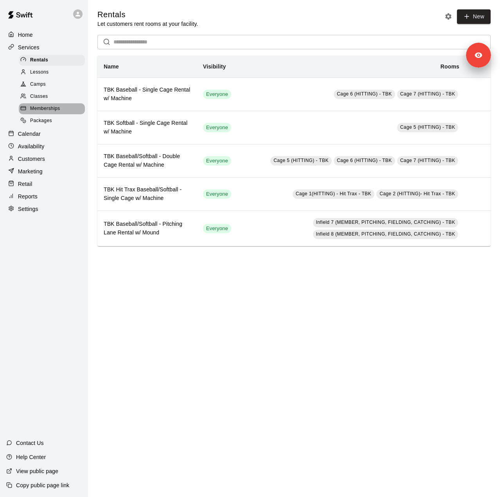
click at [44, 113] on span "Memberships" at bounding box center [45, 109] width 30 height 8
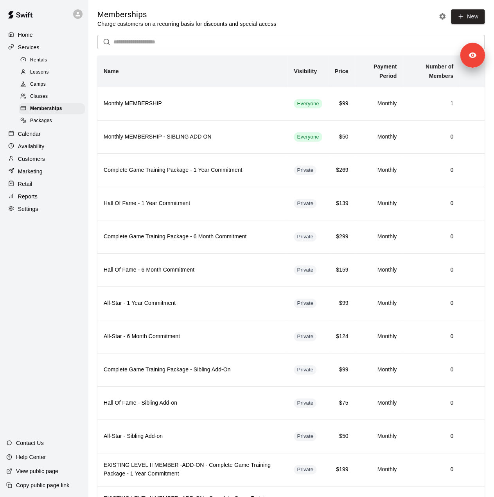
click at [40, 202] on div "Reports" at bounding box center [43, 196] width 75 height 12
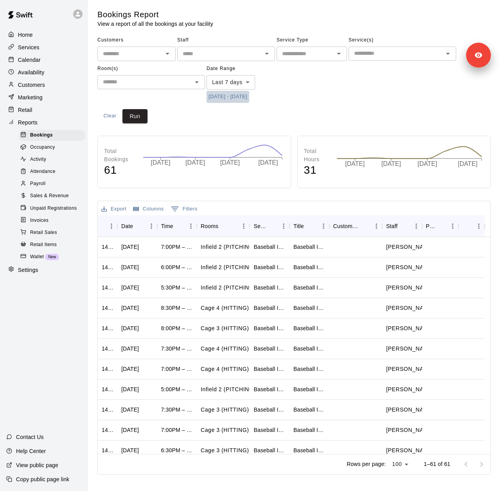
click at [249, 96] on button "[DATE] - [DATE]" at bounding box center [227, 97] width 43 height 12
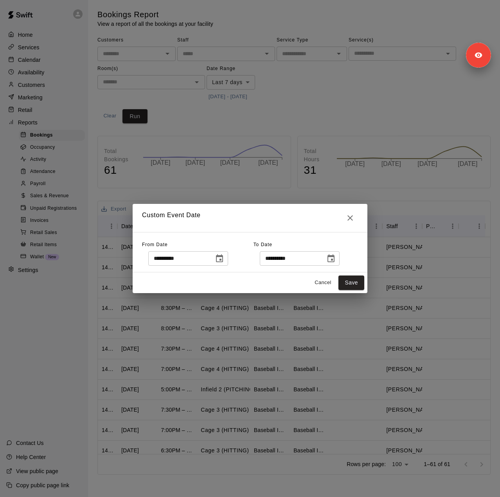
click at [227, 257] on button "Choose date, selected date is Sep 3, 2025" at bounding box center [220, 259] width 16 height 16
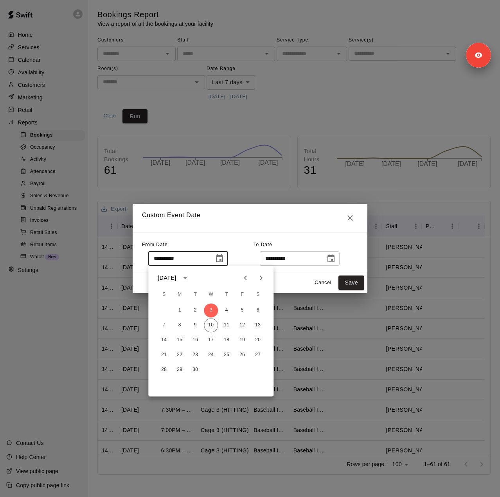
click at [244, 279] on icon "Previous month" at bounding box center [245, 277] width 9 height 9
click at [192, 355] on button "19" at bounding box center [195, 355] width 14 height 14
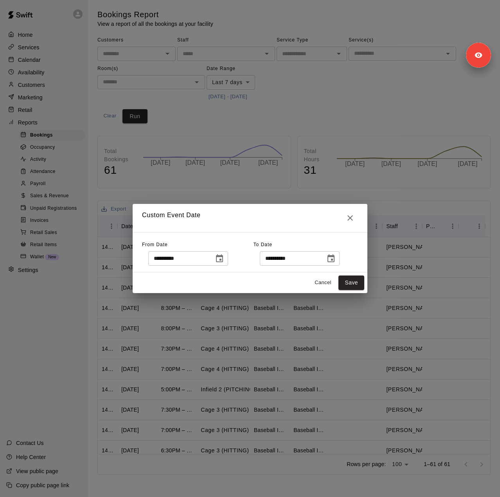
type input "**********"
click at [336, 260] on icon "Choose date, selected date is Sep 11, 2025" at bounding box center [330, 258] width 9 height 9
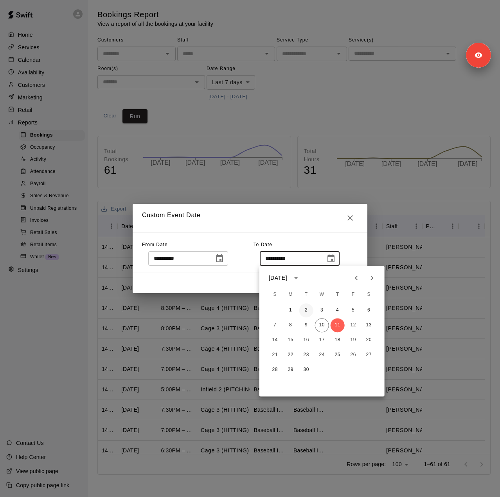
click at [304, 309] on button "2" at bounding box center [306, 310] width 14 height 14
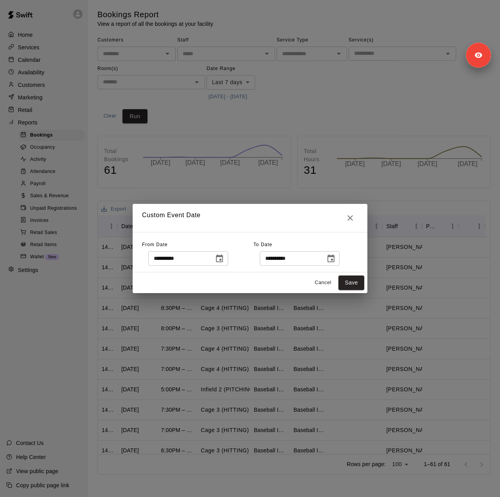
type input "**********"
click at [351, 285] on button "Save" at bounding box center [351, 282] width 26 height 14
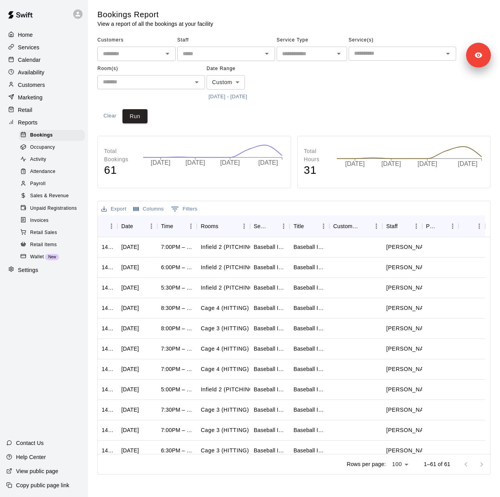
type input "******"
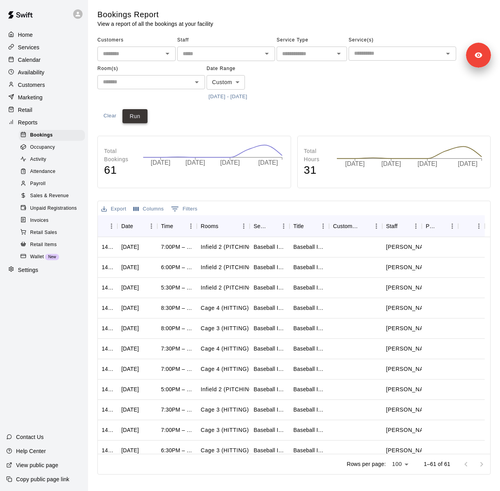
click at [145, 118] on button "Run" at bounding box center [134, 116] width 25 height 14
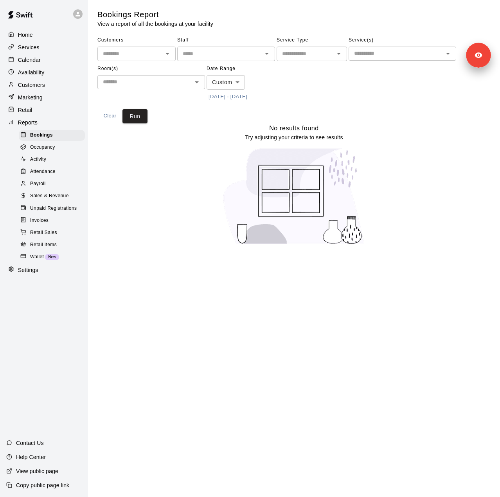
click at [217, 83] on body "Home Services Calendar Availability Customers Marketing Retail Reports Bookings…" at bounding box center [250, 127] width 500 height 254
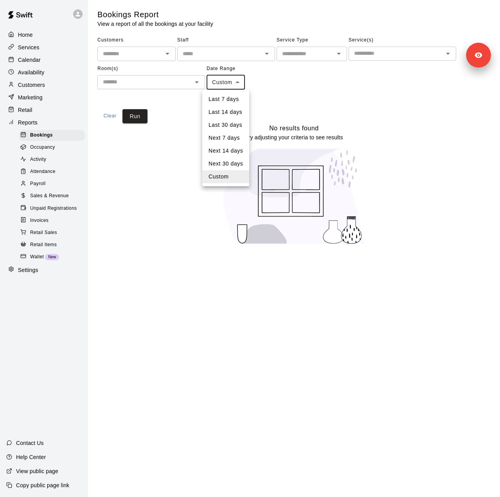
click at [293, 86] on div at bounding box center [250, 248] width 500 height 497
click at [249, 98] on button "[DATE] - [DATE]" at bounding box center [227, 97] width 43 height 12
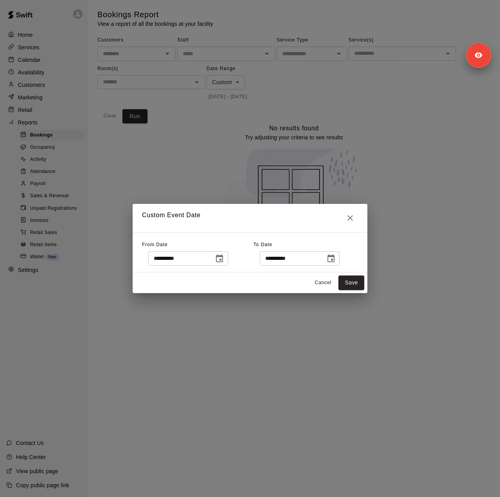
click at [336, 258] on icon "Choose date, selected date is Sep 2, 2025" at bounding box center [330, 258] width 9 height 9
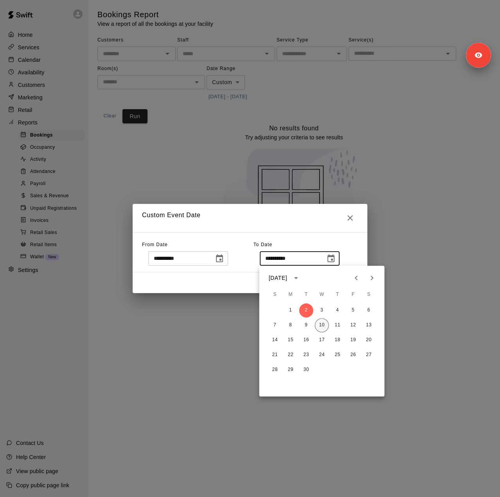
click at [321, 323] on button "10" at bounding box center [322, 325] width 14 height 14
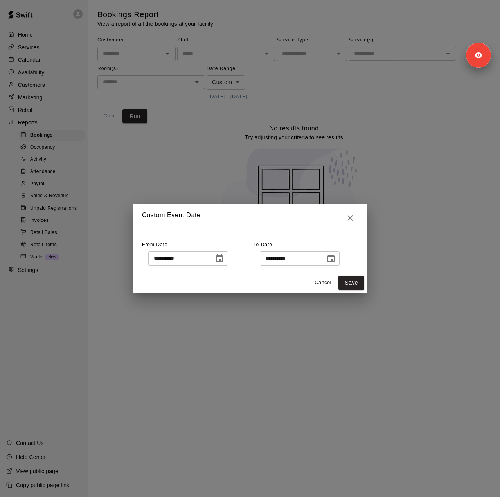
type input "**********"
click at [358, 284] on button "Save" at bounding box center [351, 282] width 26 height 14
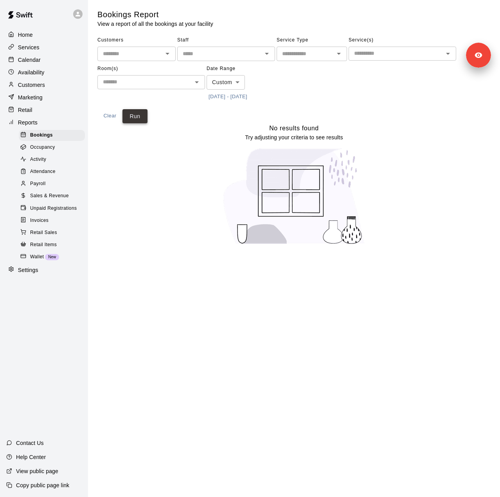
click at [144, 113] on button "Run" at bounding box center [134, 116] width 25 height 14
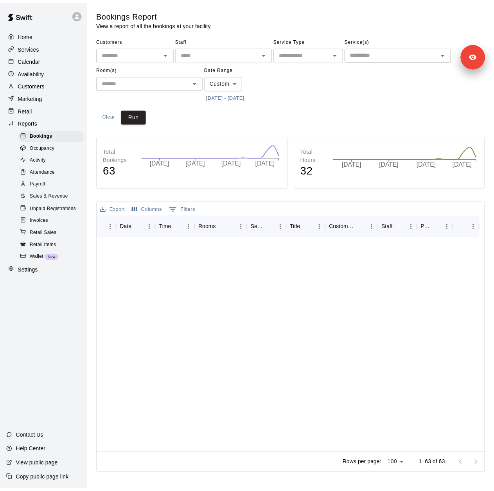
scroll to position [1064, 0]
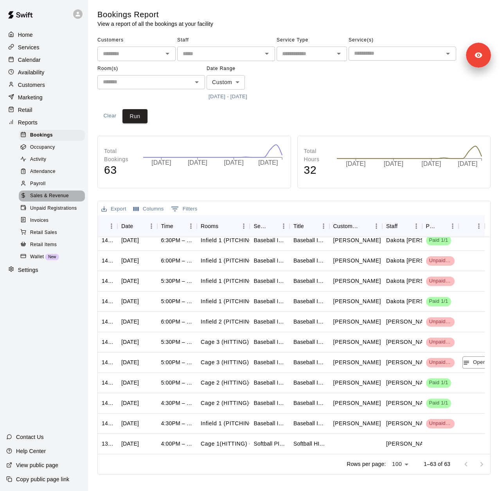
click at [32, 200] on span "Sales & Revenue" at bounding box center [49, 196] width 39 height 8
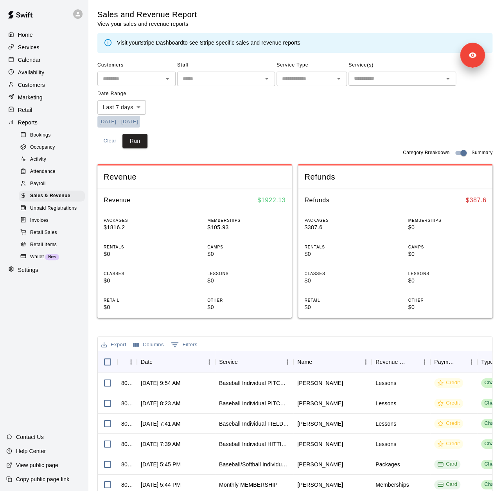
click at [140, 125] on button "[DATE] - [DATE]" at bounding box center [118, 122] width 43 height 12
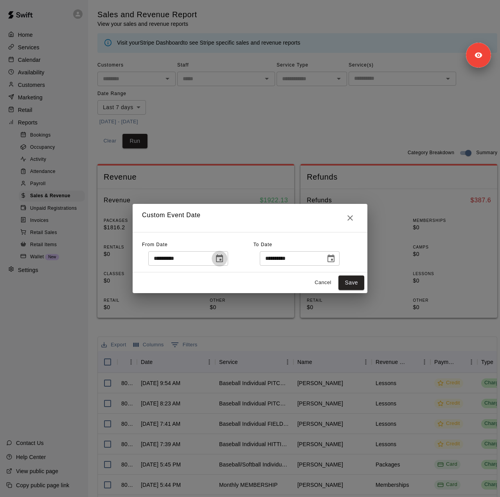
click at [227, 260] on button "Choose date, selected date is Sep 3, 2025" at bounding box center [220, 259] width 16 height 16
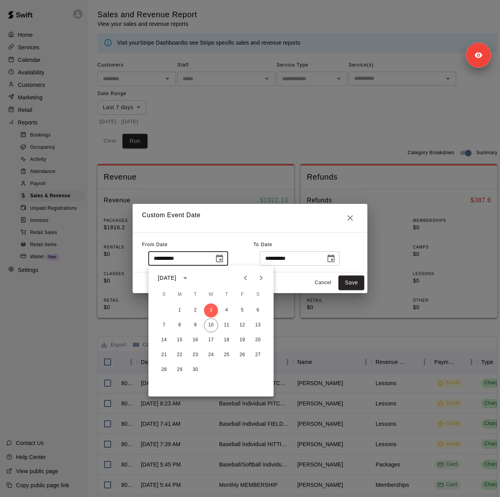
click at [250, 280] on button "Previous month" at bounding box center [245, 278] width 16 height 16
click at [195, 355] on button "19" at bounding box center [195, 355] width 14 height 14
type input "**********"
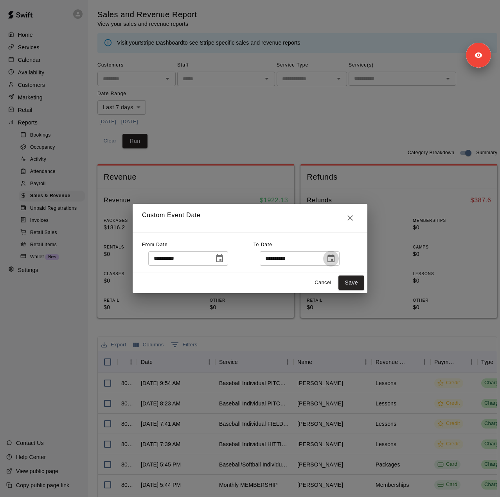
click at [336, 258] on icon "Choose date, selected date is Sep 11, 2025" at bounding box center [330, 258] width 9 height 9
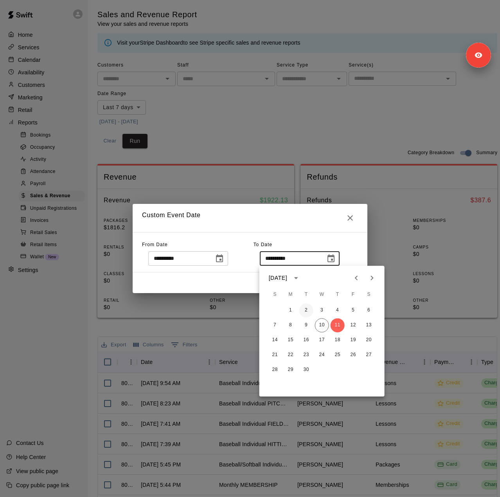
click at [307, 309] on button "2" at bounding box center [306, 310] width 14 height 14
type input "**********"
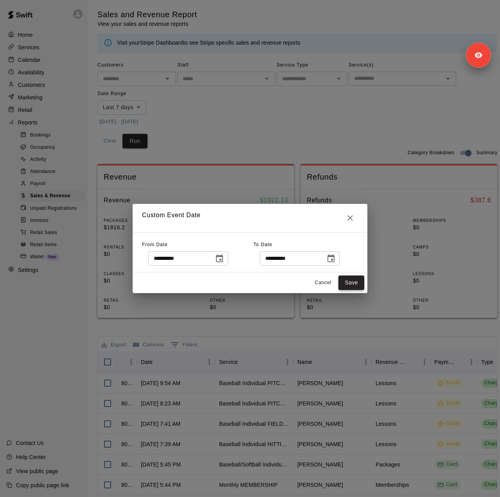
click at [354, 287] on button "Save" at bounding box center [351, 282] width 26 height 14
type input "******"
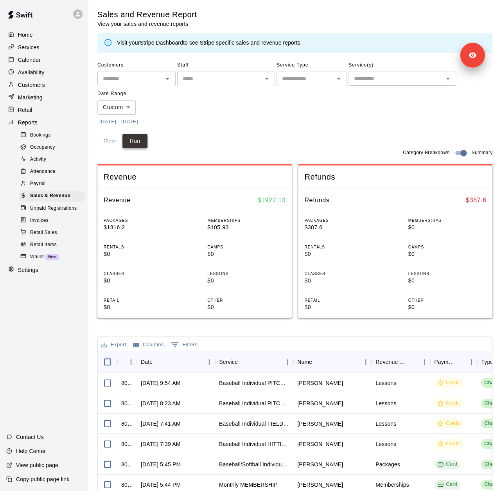
click at [142, 142] on button "Run" at bounding box center [134, 141] width 25 height 14
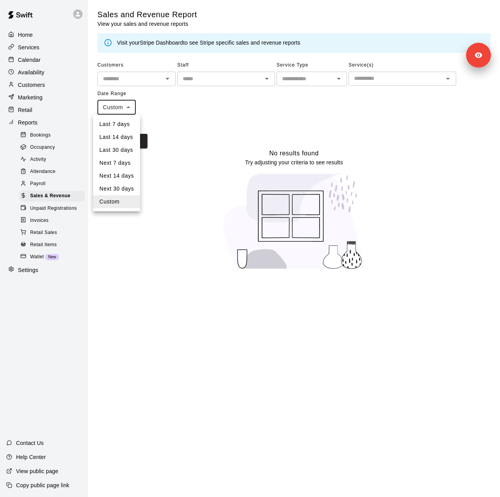
click at [123, 111] on body "Home Services Calendar Availability Customers Marketing Retail Reports Bookings…" at bounding box center [250, 139] width 500 height 279
click at [123, 111] on div at bounding box center [250, 248] width 500 height 497
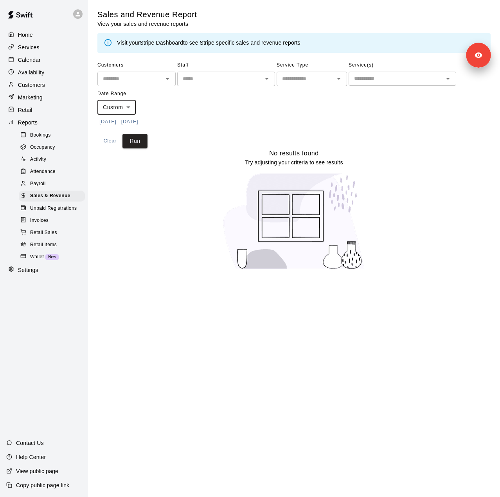
click at [140, 125] on button "[DATE] - [DATE]" at bounding box center [118, 122] width 43 height 12
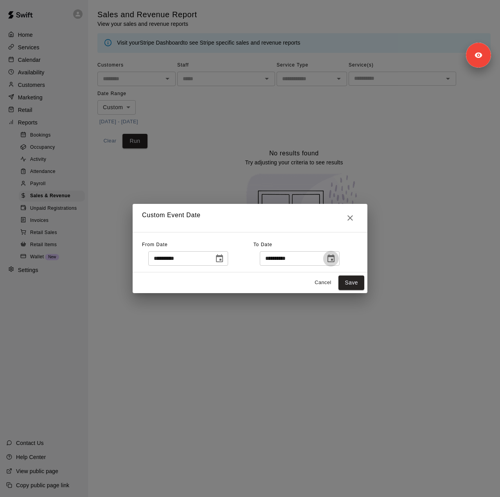
click at [334, 260] on icon "Choose date, selected date is Sep 2, 2025" at bounding box center [330, 258] width 7 height 8
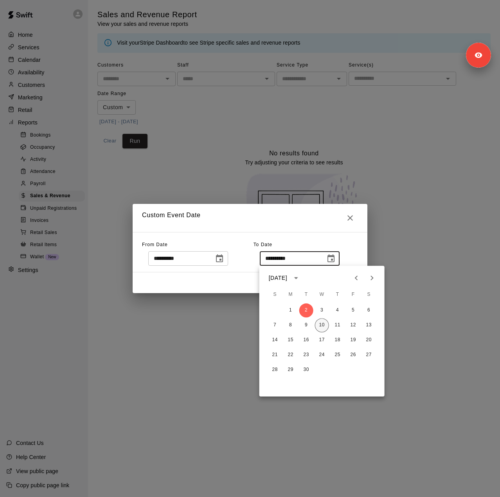
click at [323, 324] on button "10" at bounding box center [322, 325] width 14 height 14
type input "**********"
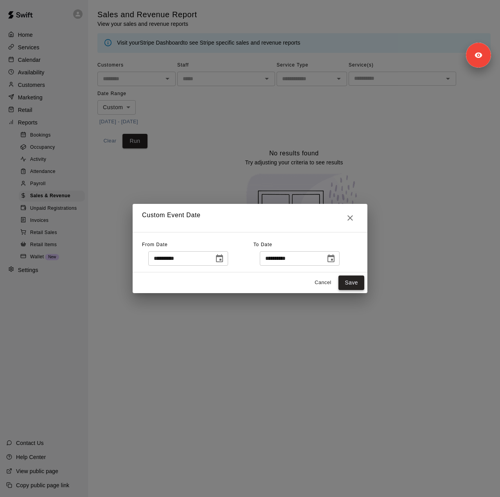
click at [362, 280] on button "Save" at bounding box center [351, 282] width 26 height 14
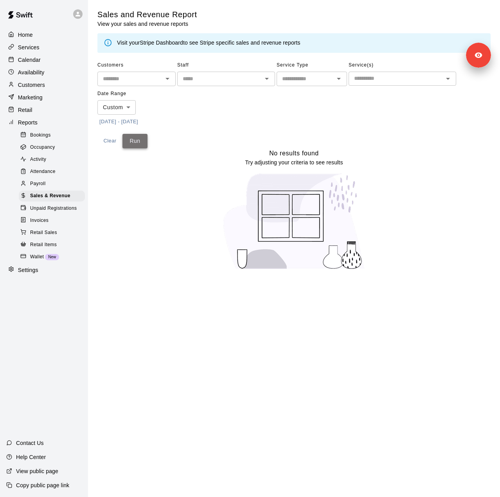
click at [145, 144] on button "Run" at bounding box center [134, 141] width 25 height 14
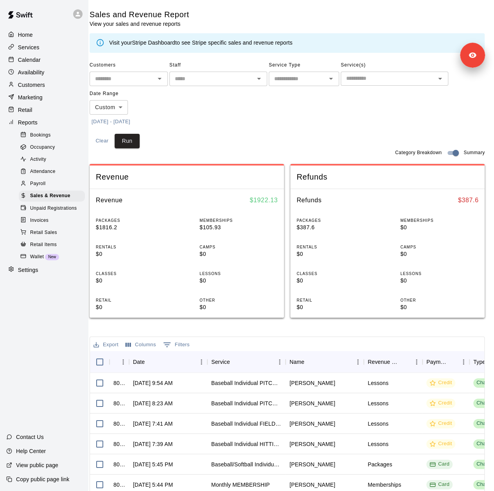
scroll to position [0, 13]
click at [54, 45] on div "Services" at bounding box center [43, 47] width 75 height 12
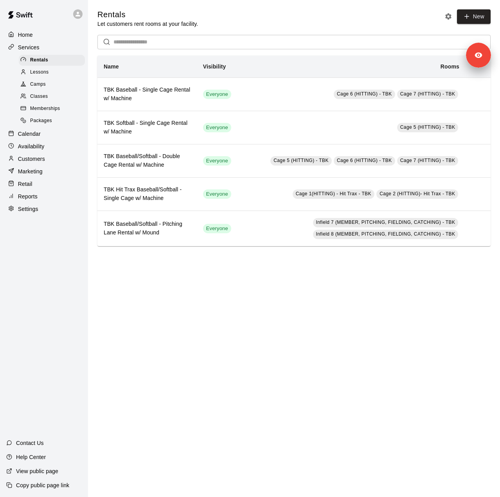
click at [59, 126] on div "Packages" at bounding box center [52, 120] width 66 height 11
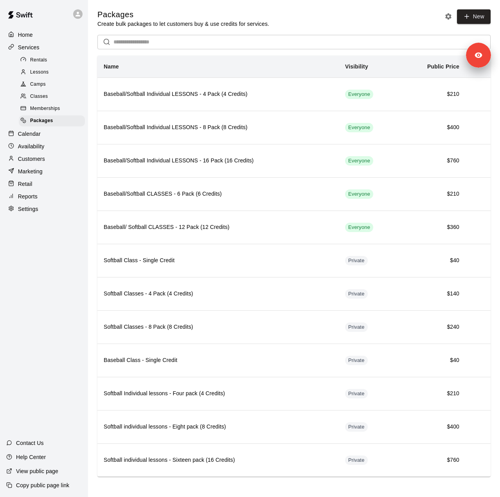
click at [35, 140] on div "Calendar" at bounding box center [43, 134] width 75 height 12
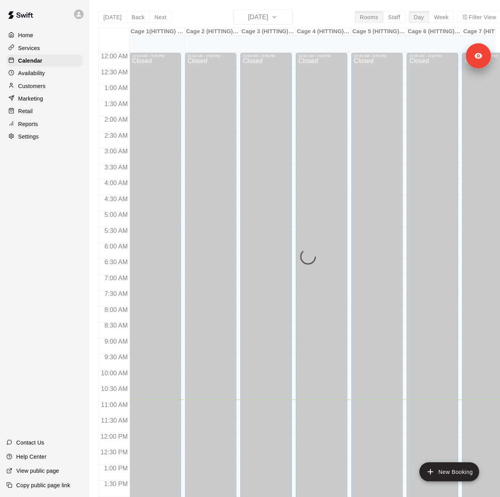
scroll to position [274, 0]
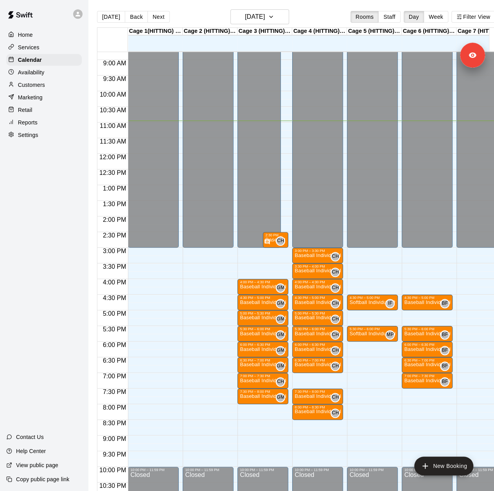
click at [34, 101] on p "Marketing" at bounding box center [30, 97] width 25 height 8
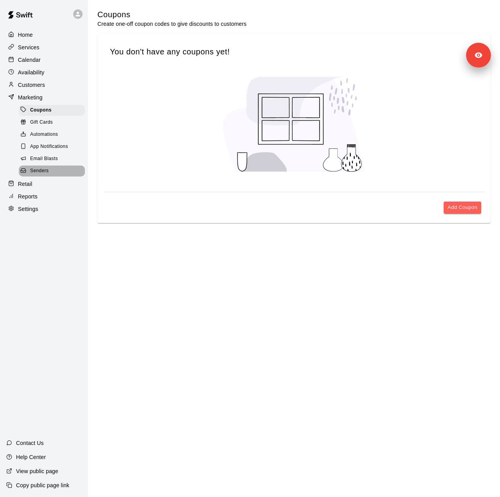
click at [47, 175] on span "Senders" at bounding box center [39, 171] width 19 height 8
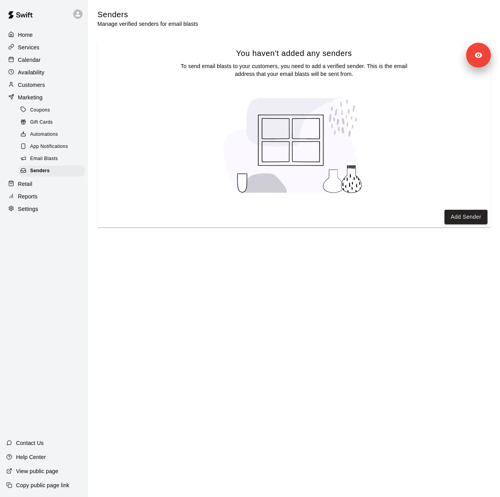
click at [48, 476] on div "View public page" at bounding box center [32, 471] width 65 height 14
click at [26, 213] on p "Settings" at bounding box center [28, 209] width 20 height 8
select select "**"
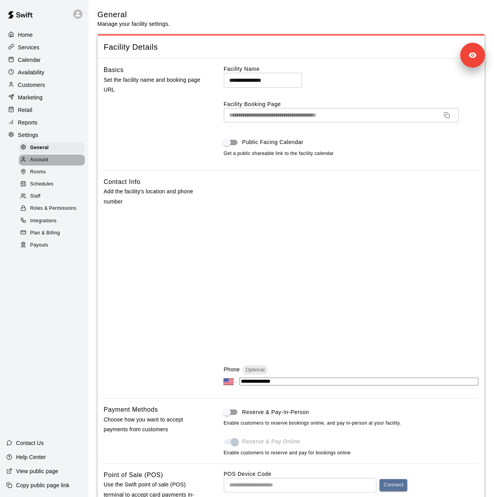
click at [52, 165] on div "Account" at bounding box center [52, 159] width 66 height 11
